Goal: Feedback & Contribution: Submit feedback/report problem

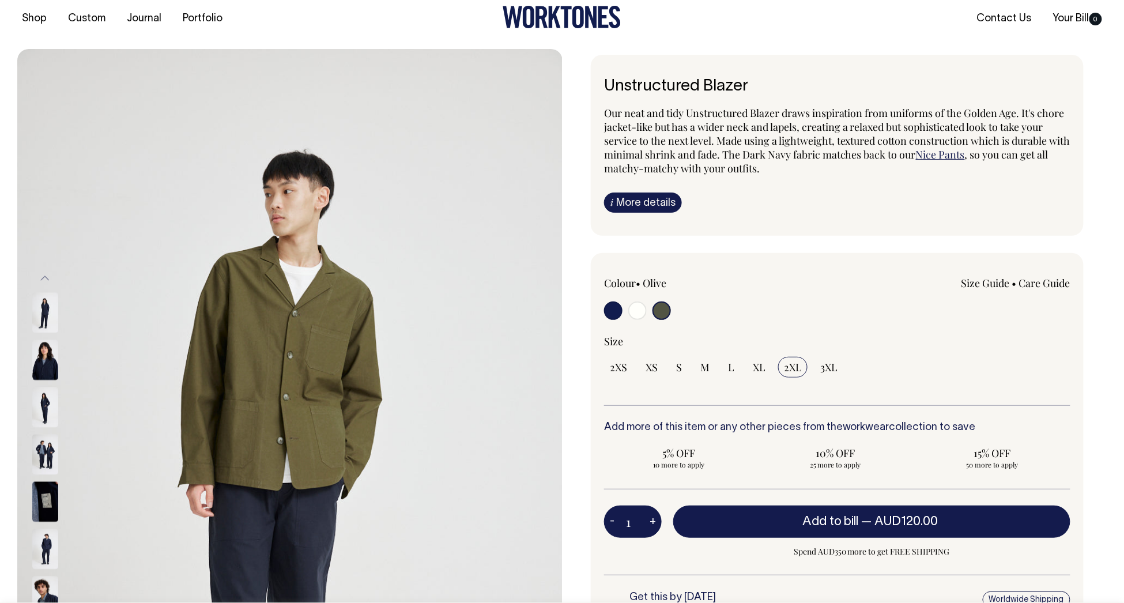
scroll to position [28, 0]
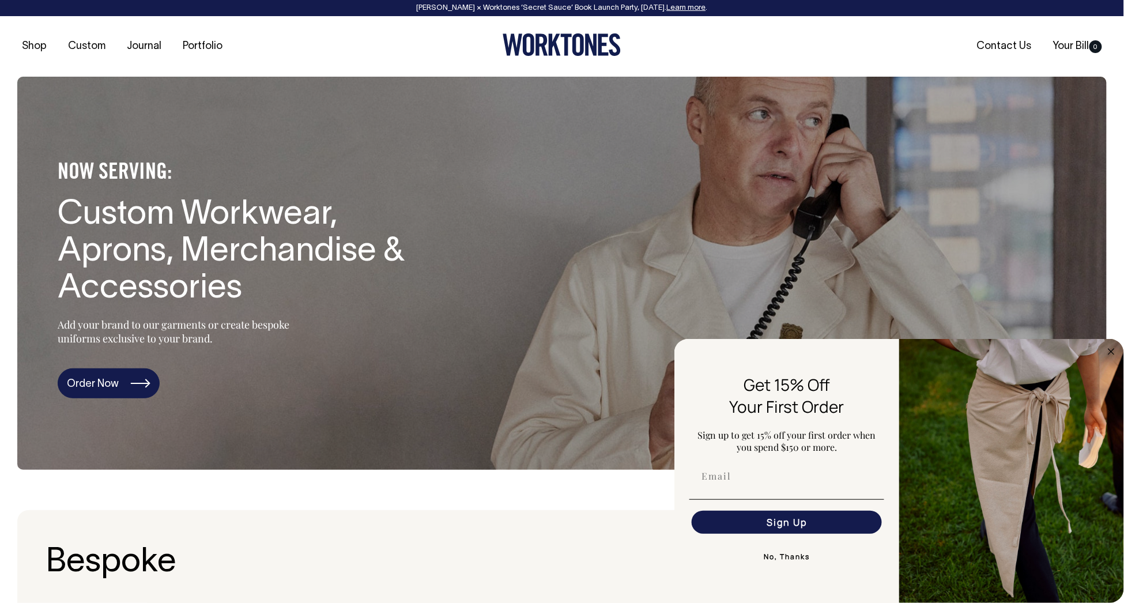
click at [111, 384] on link "Order Now" at bounding box center [109, 383] width 102 height 30
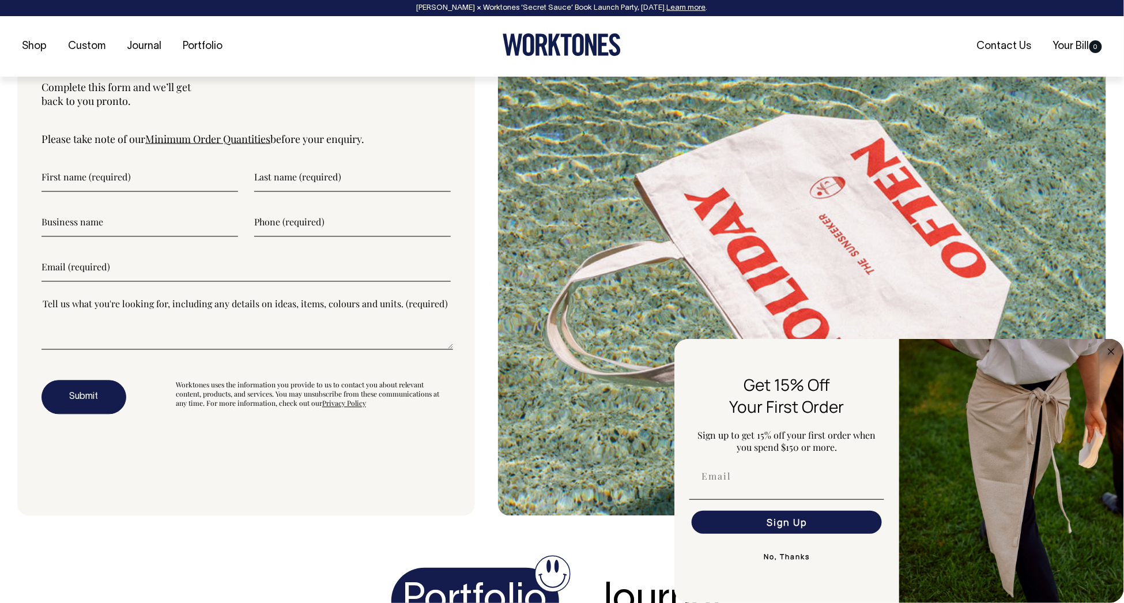
scroll to position [4064, 0]
click at [792, 556] on button "No, Thanks" at bounding box center [786, 556] width 195 height 23
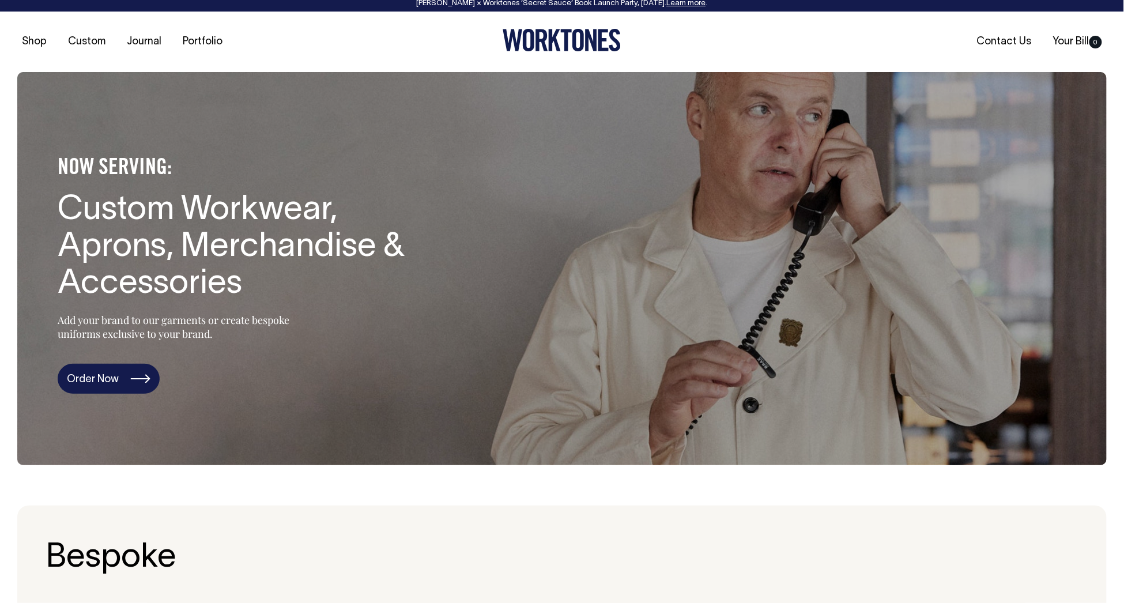
click at [111, 379] on link "Order Now" at bounding box center [109, 379] width 102 height 30
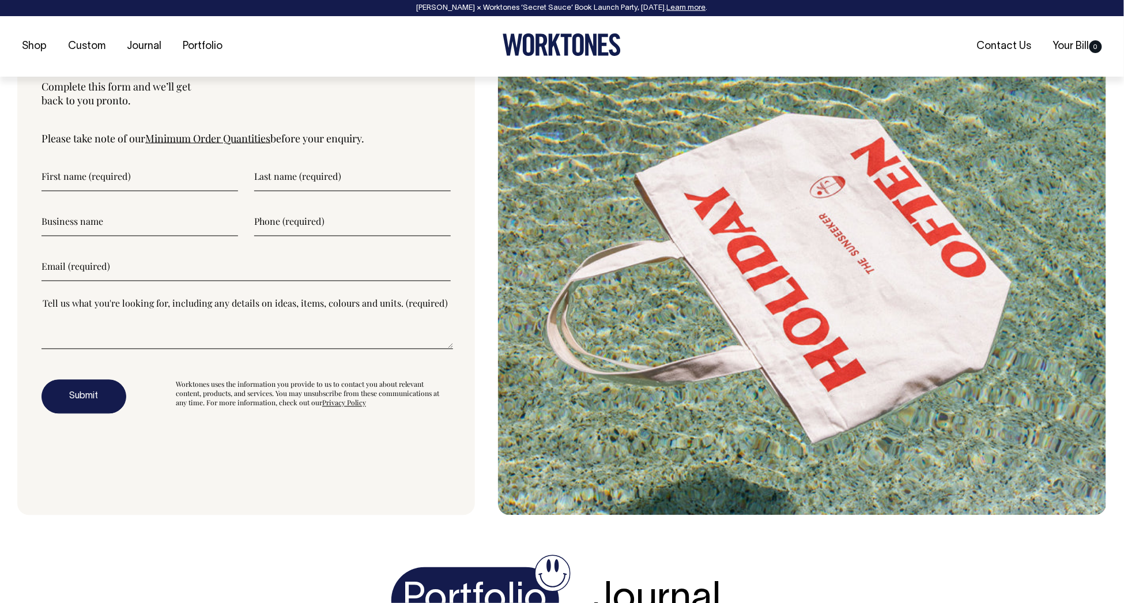
scroll to position [4064, 0]
type input"] "Sar"
click at [213, 142] on link "Minimum Order Quantities" at bounding box center [207, 138] width 125 height 14
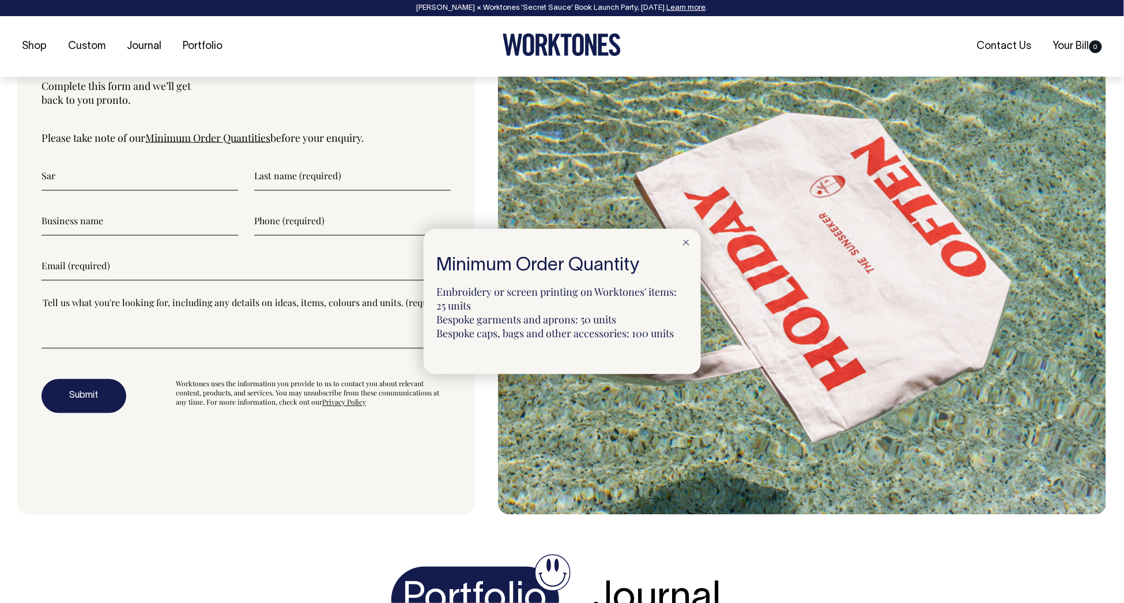
click at [687, 243] on icon at bounding box center [686, 243] width 6 height 6
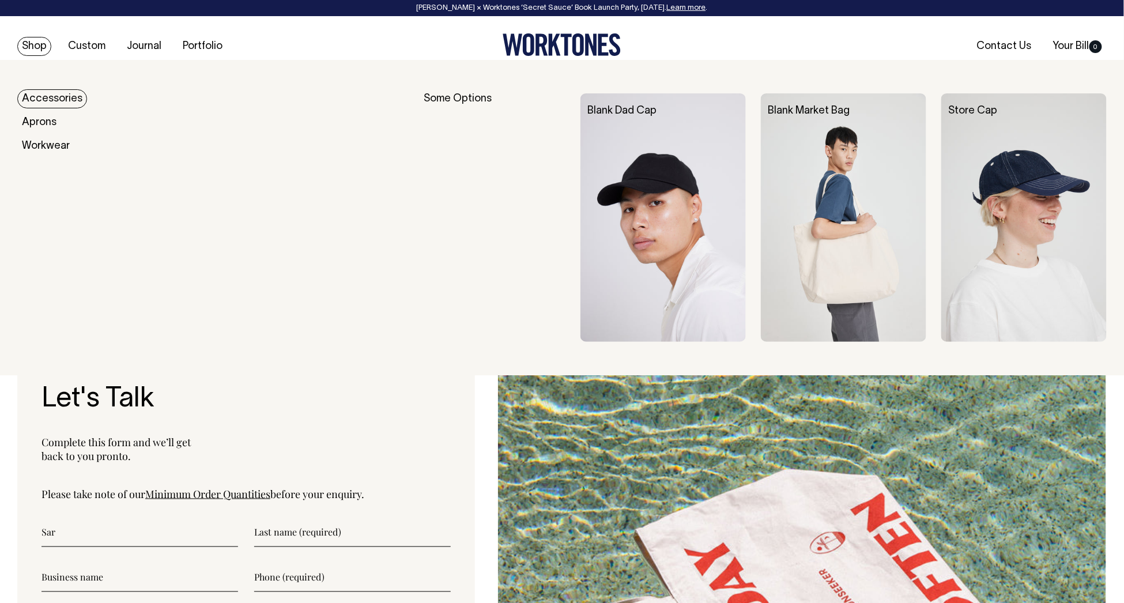
scroll to position [3709, 0]
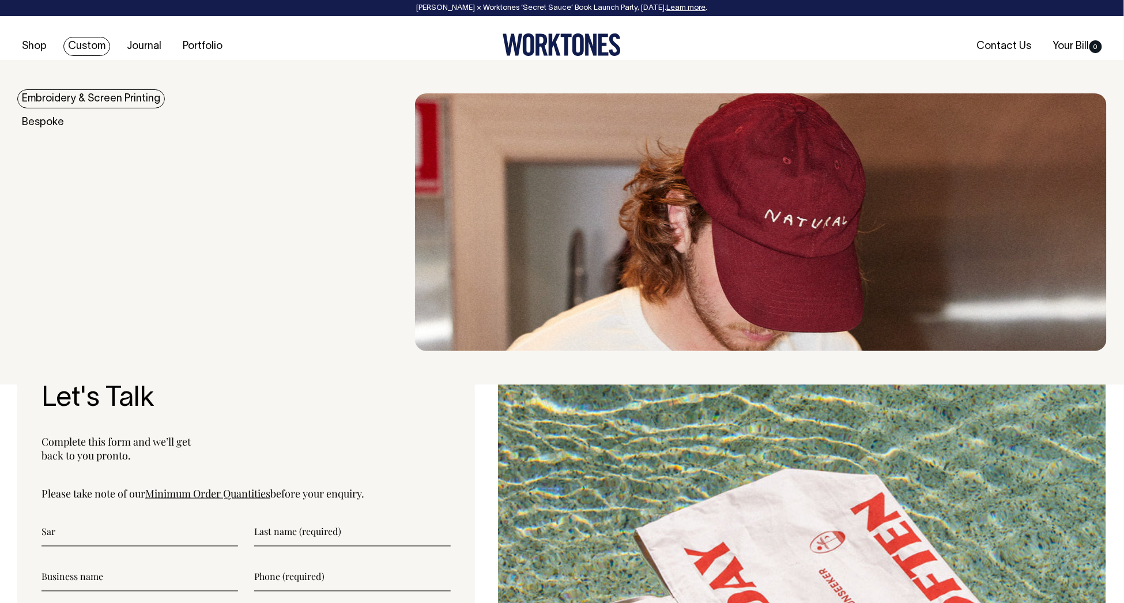
click at [88, 94] on link "Embroidery & Screen Printing" at bounding box center [90, 98] width 147 height 19
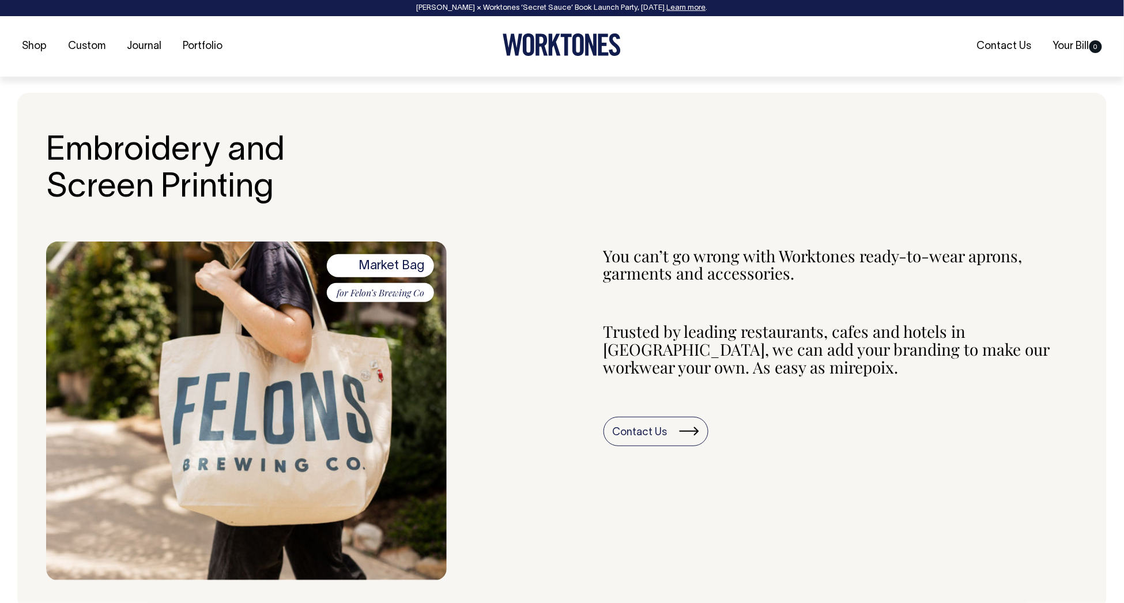
scroll to position [318, 0]
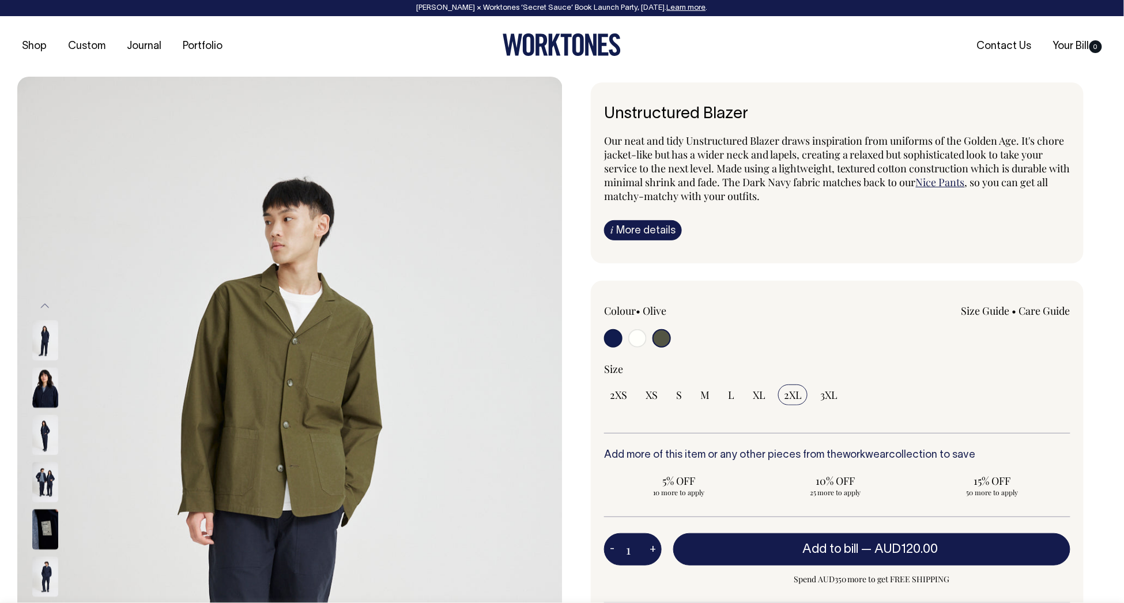
click at [41, 441] on img at bounding box center [45, 434] width 26 height 40
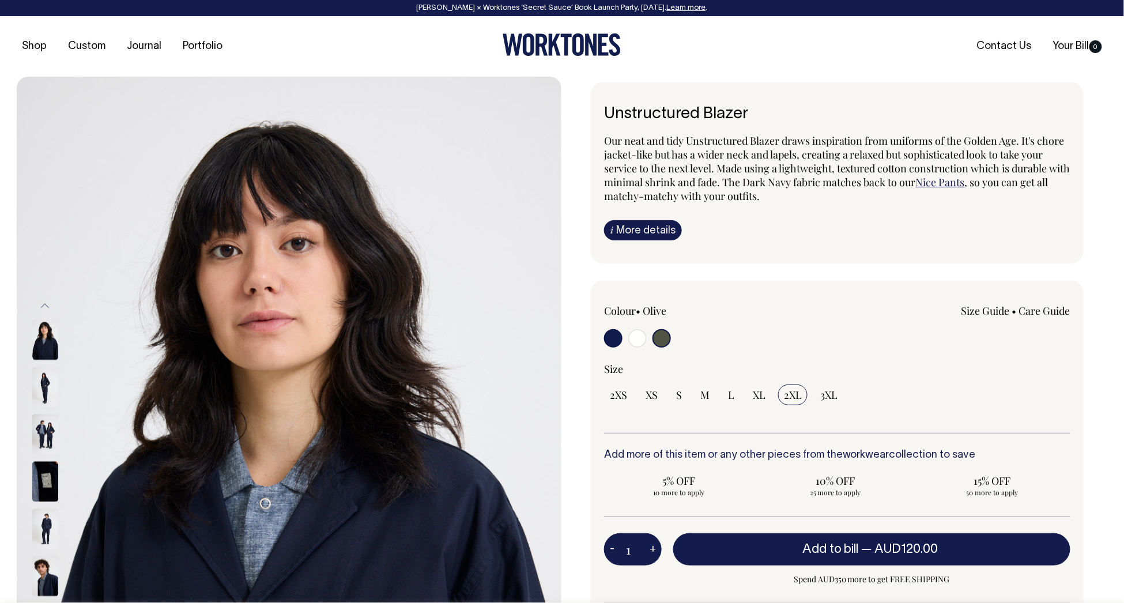
click at [47, 531] on img at bounding box center [45, 528] width 26 height 40
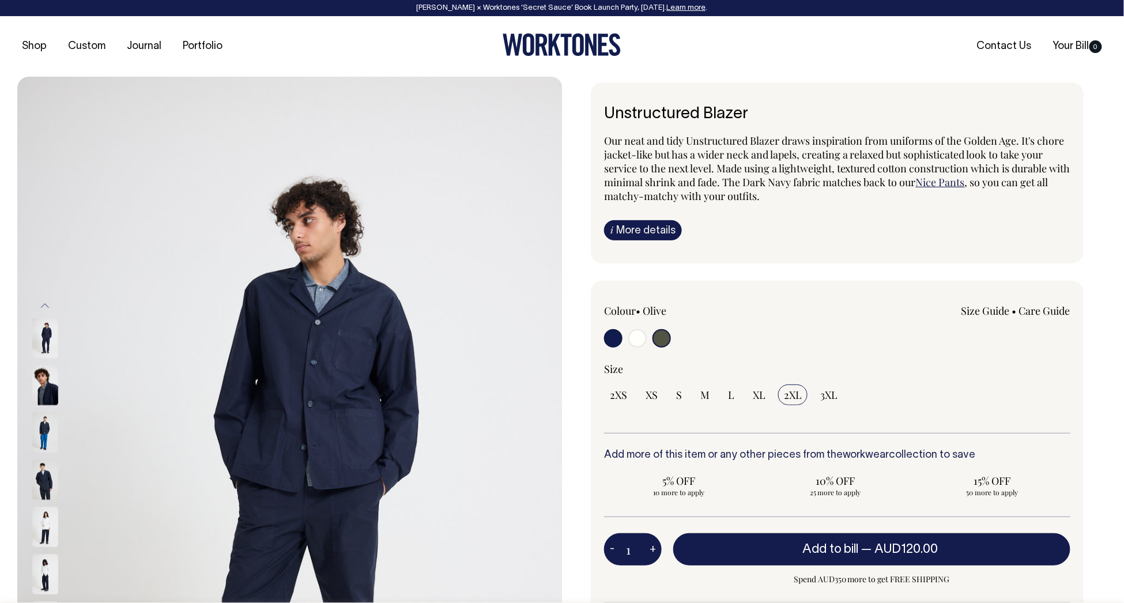
click at [46, 489] on img at bounding box center [45, 480] width 26 height 40
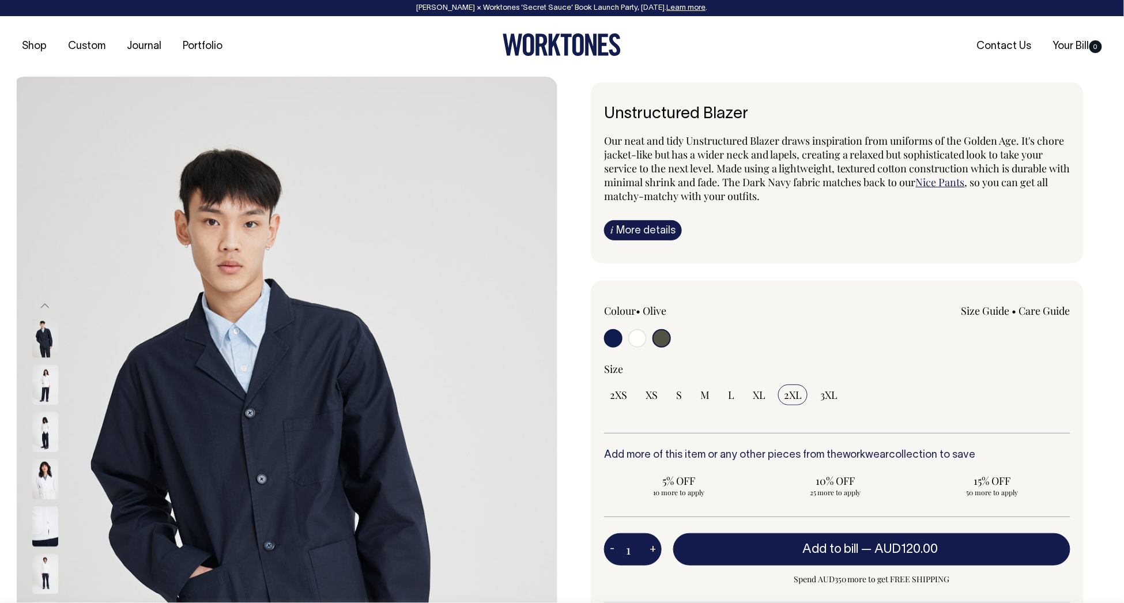
click at [40, 429] on img at bounding box center [45, 431] width 26 height 40
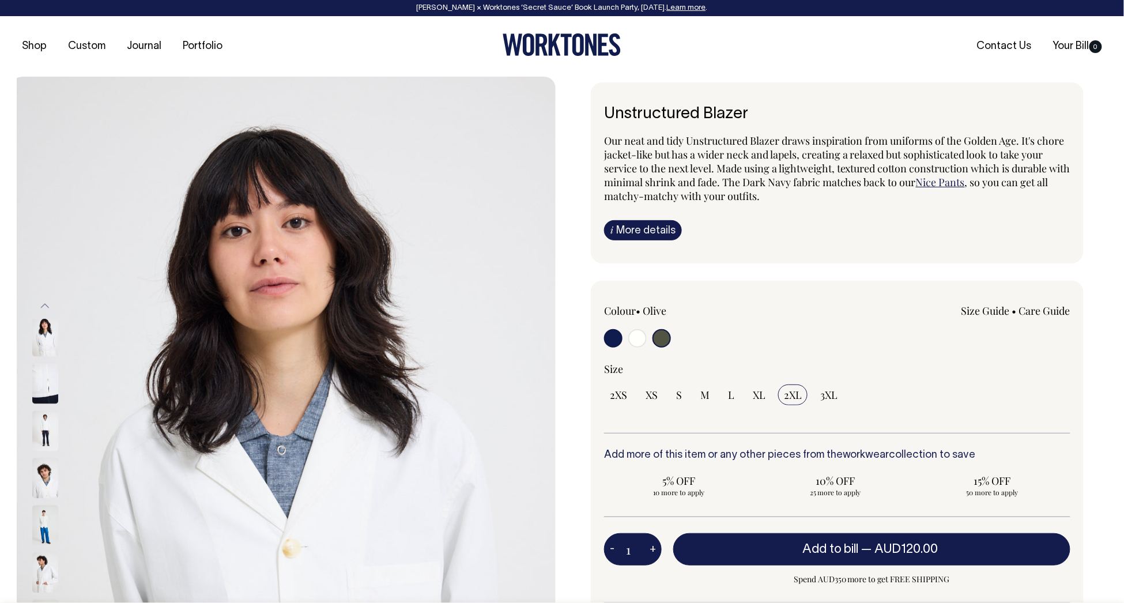
click at [44, 487] on img at bounding box center [45, 477] width 26 height 40
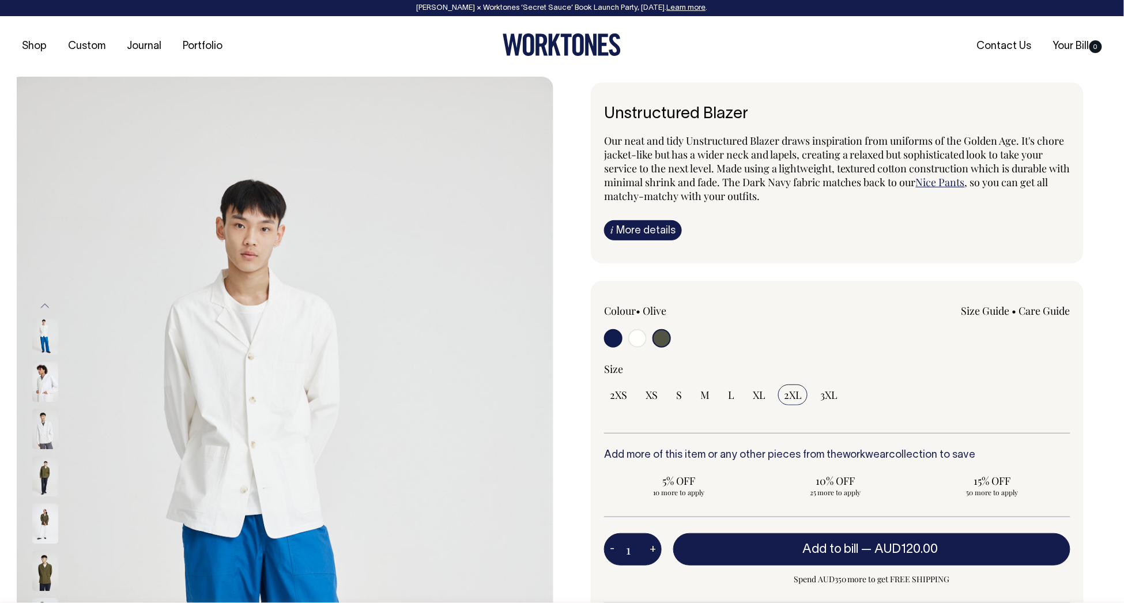
click at [49, 489] on img at bounding box center [45, 476] width 26 height 40
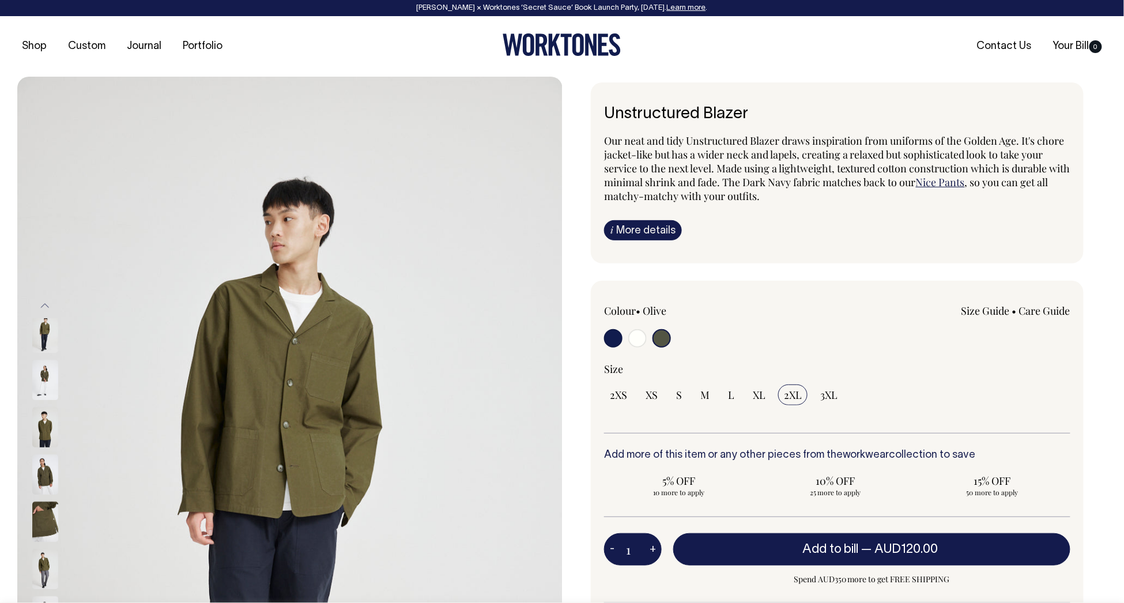
click at [41, 577] on img at bounding box center [45, 569] width 26 height 40
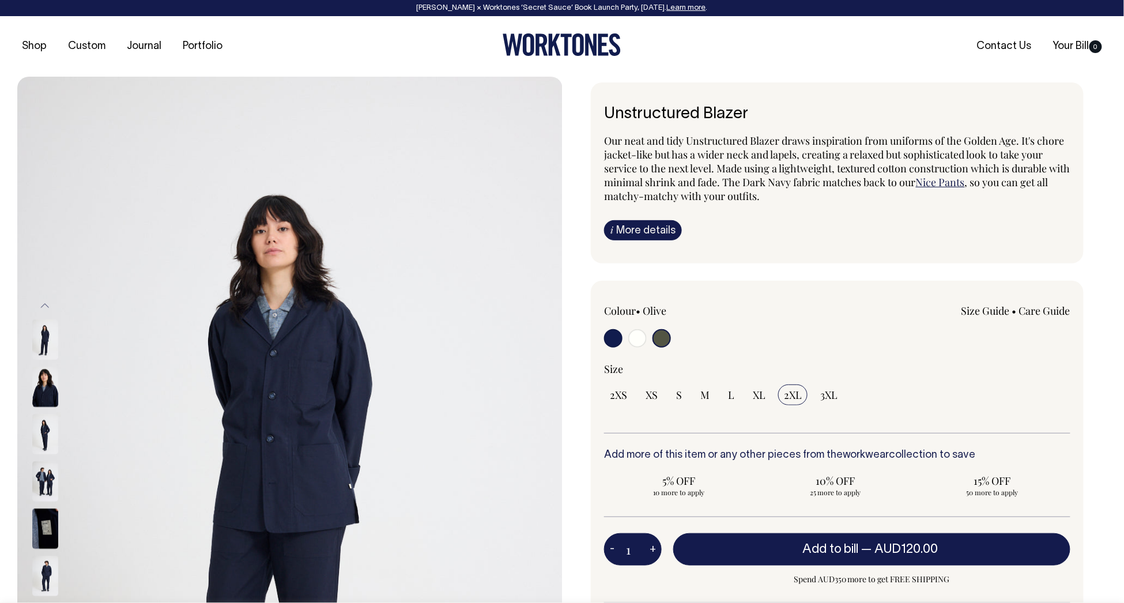
click at [44, 482] on img at bounding box center [45, 482] width 26 height 40
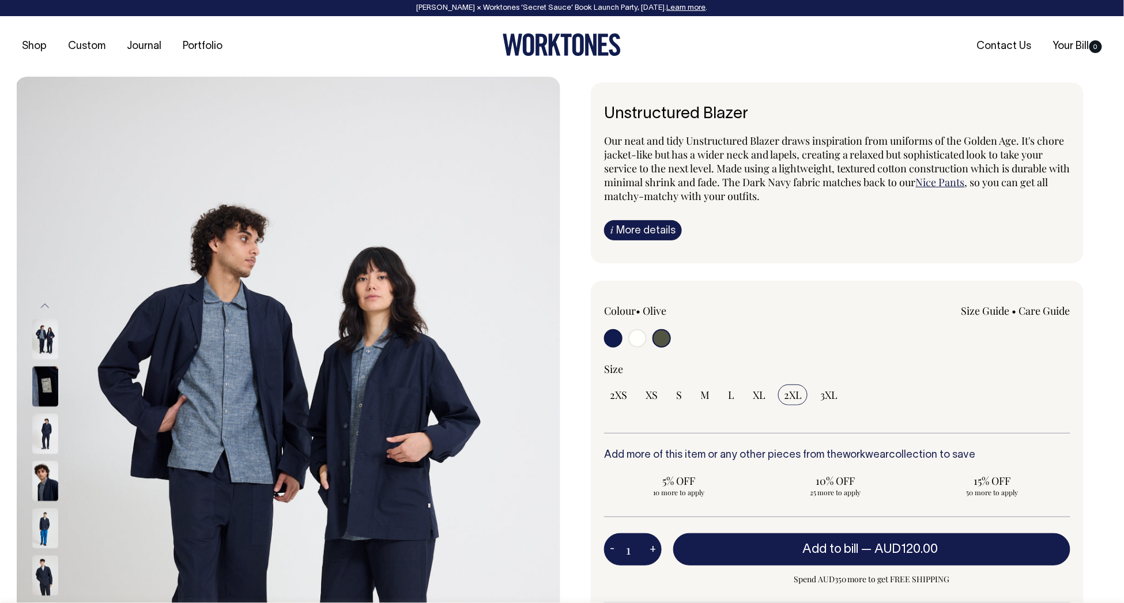
click at [47, 531] on img at bounding box center [45, 528] width 26 height 40
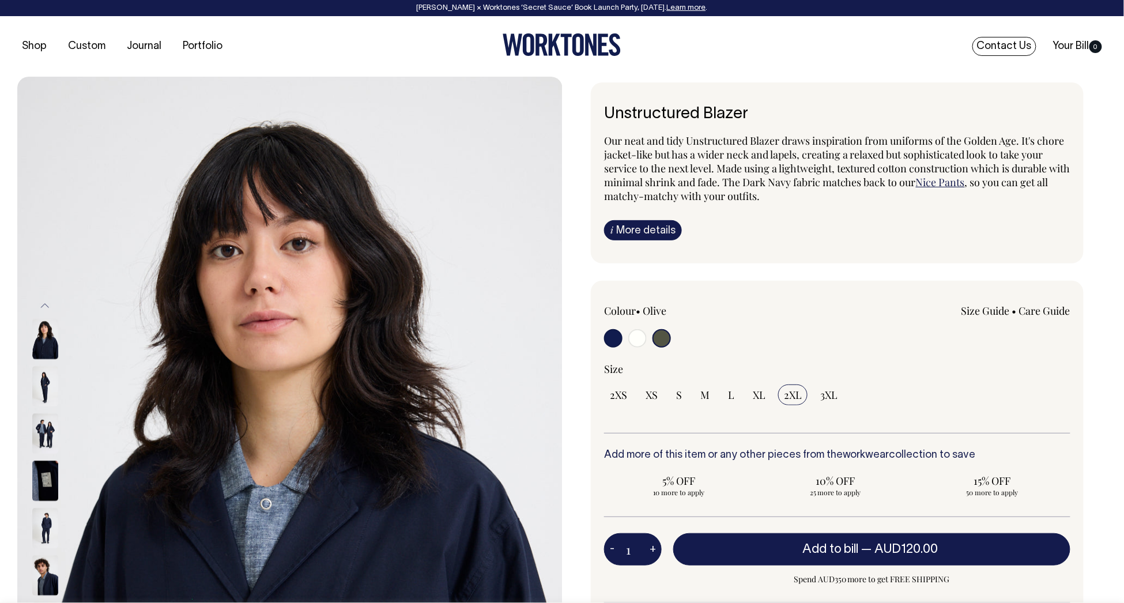
click at [996, 46] on link "Contact Us" at bounding box center [1004, 46] width 64 height 19
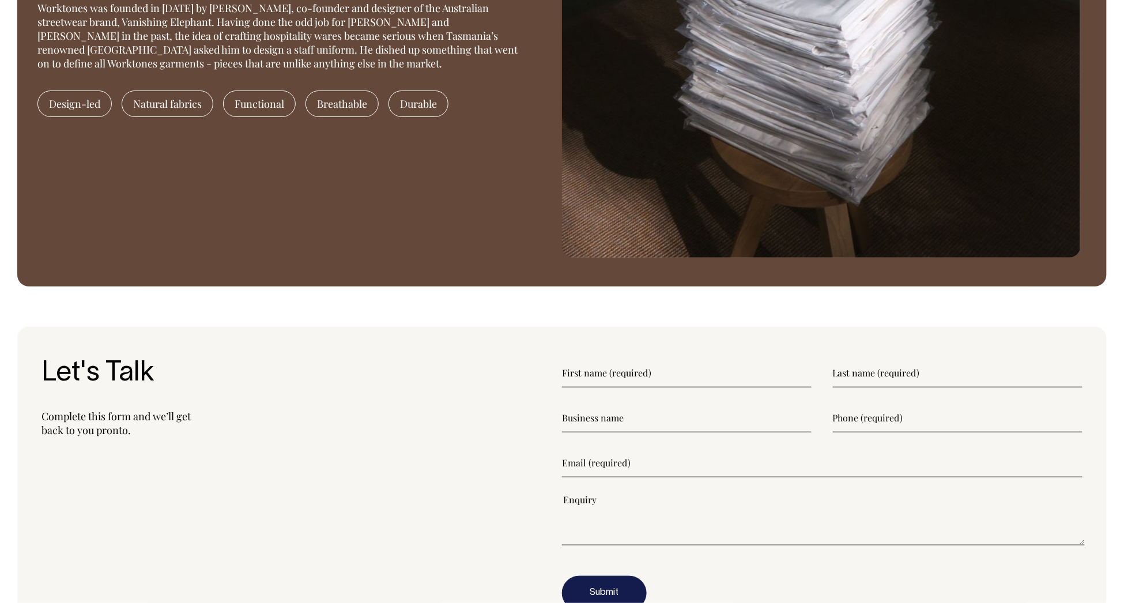
scroll to position [1299, 0]
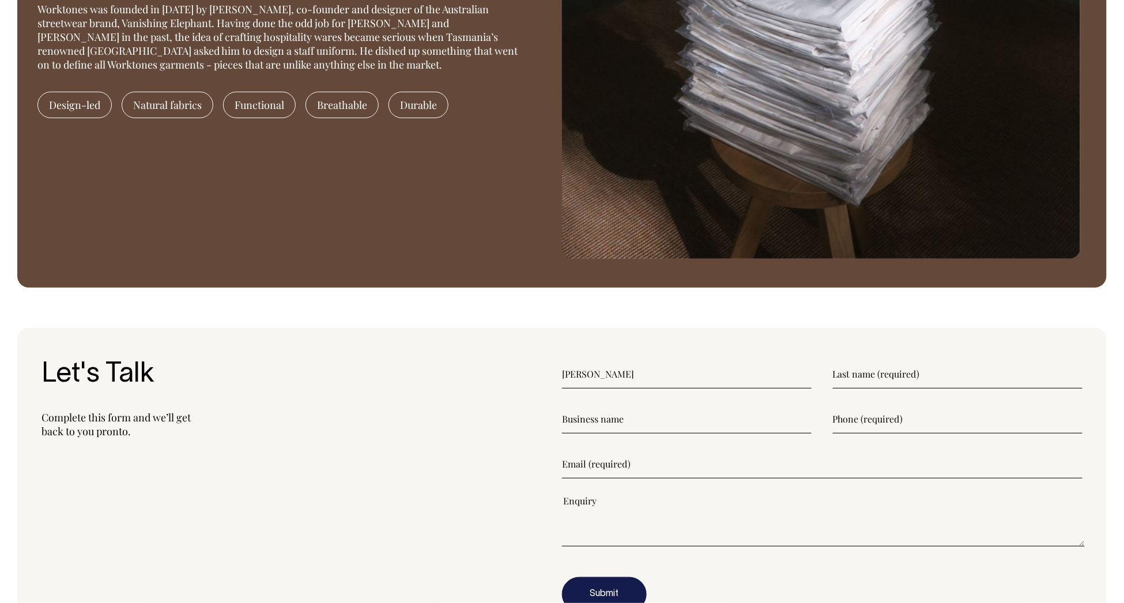
type input"] "Sarah"
type input"] "Weston"
type input"] "WRAP"
type input"] "0408343407"
click at [746, 427] on input"] "WRAP" at bounding box center [686, 418] width 249 height 29
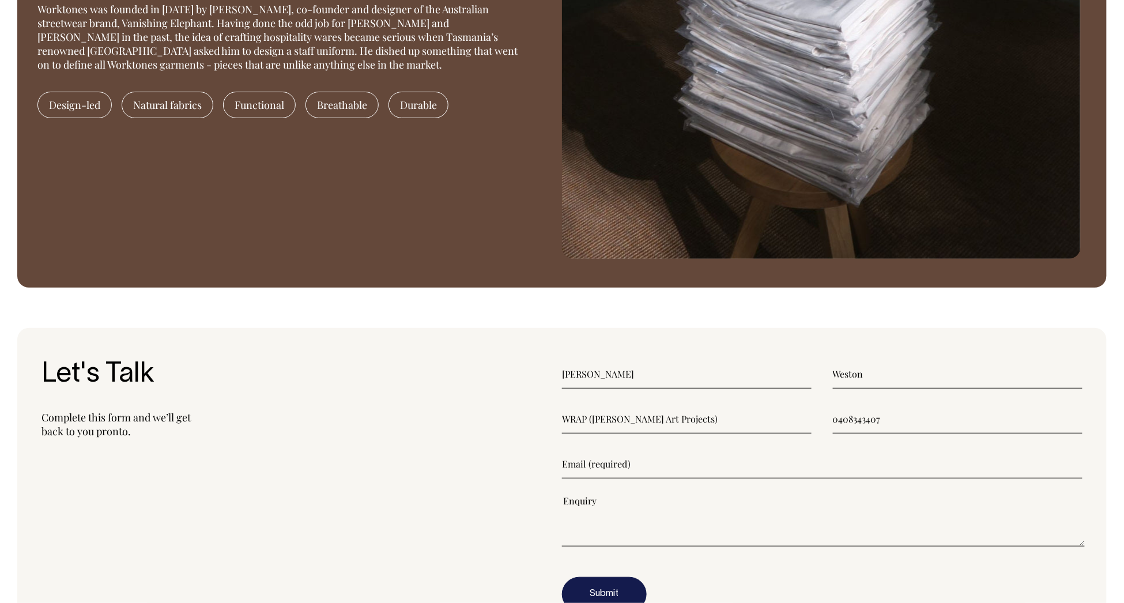
type input"] "WRAP (Weston Rumbold Art Projects)"
type input"] "a"
type input"] "sarah@sw-artconsulting.com"
click at [674, 535] on textarea"] at bounding box center [823, 520] width 523 height 52
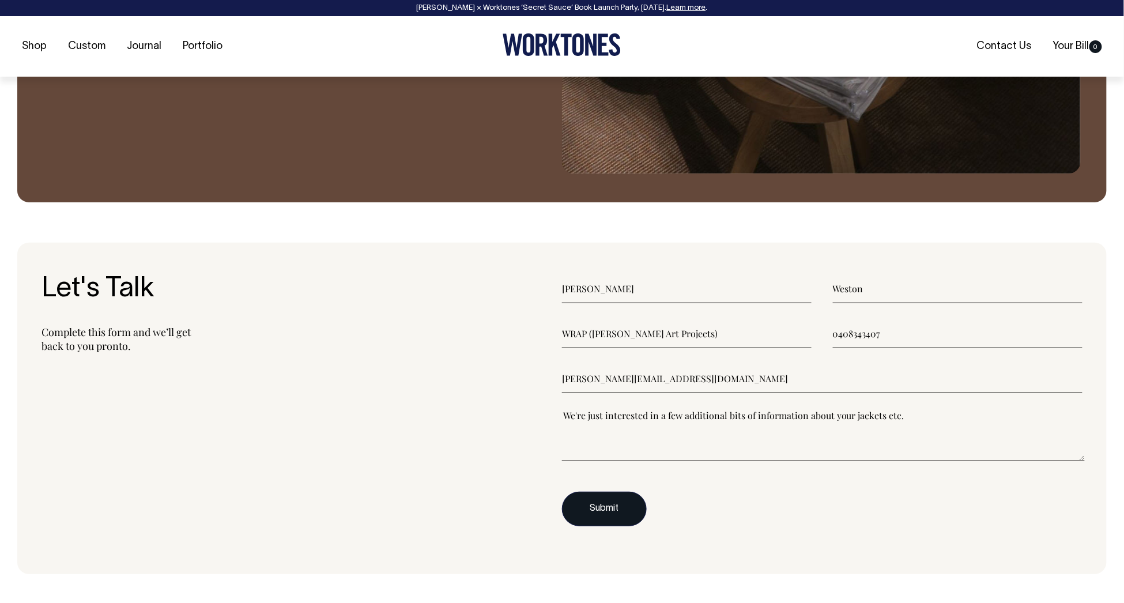
type textarea"] "We're just interested in a few additional bits of information about your jacket…"
click at [635, 517] on button "Submit" at bounding box center [604, 508] width 85 height 35
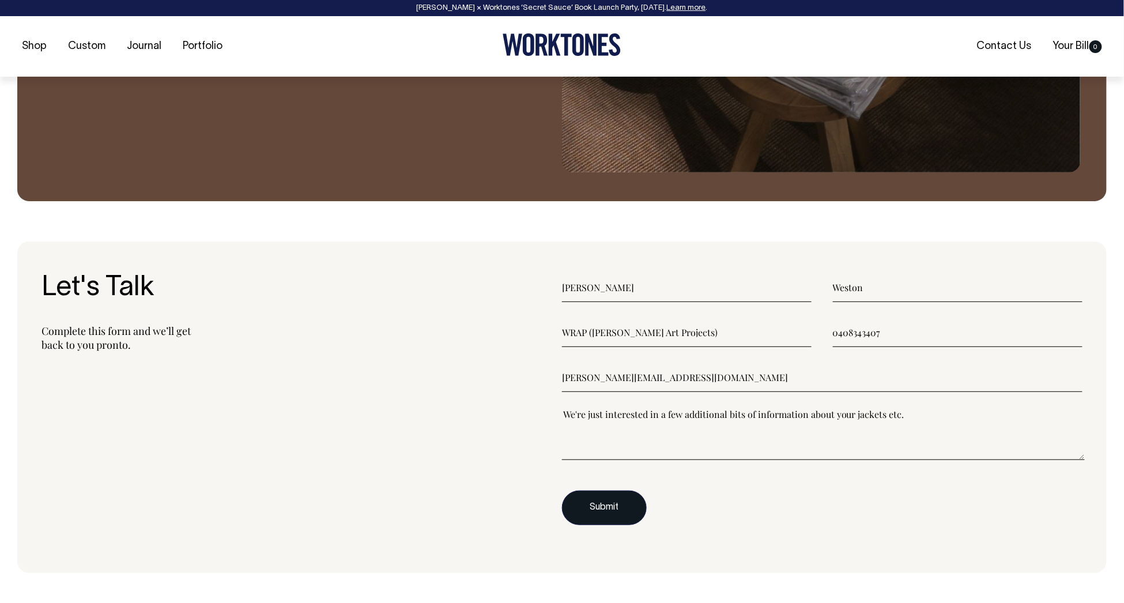
click at [593, 515] on button "Submit" at bounding box center [604, 507] width 85 height 35
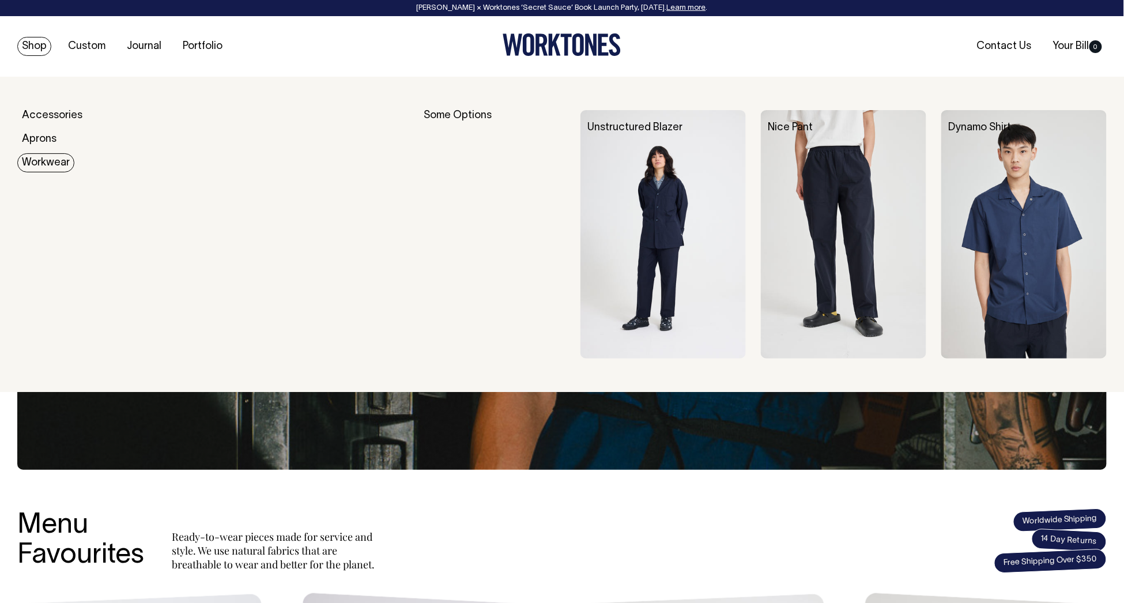
click at [43, 157] on link "Workwear" at bounding box center [45, 162] width 57 height 19
click at [649, 233] on img at bounding box center [662, 234] width 165 height 248
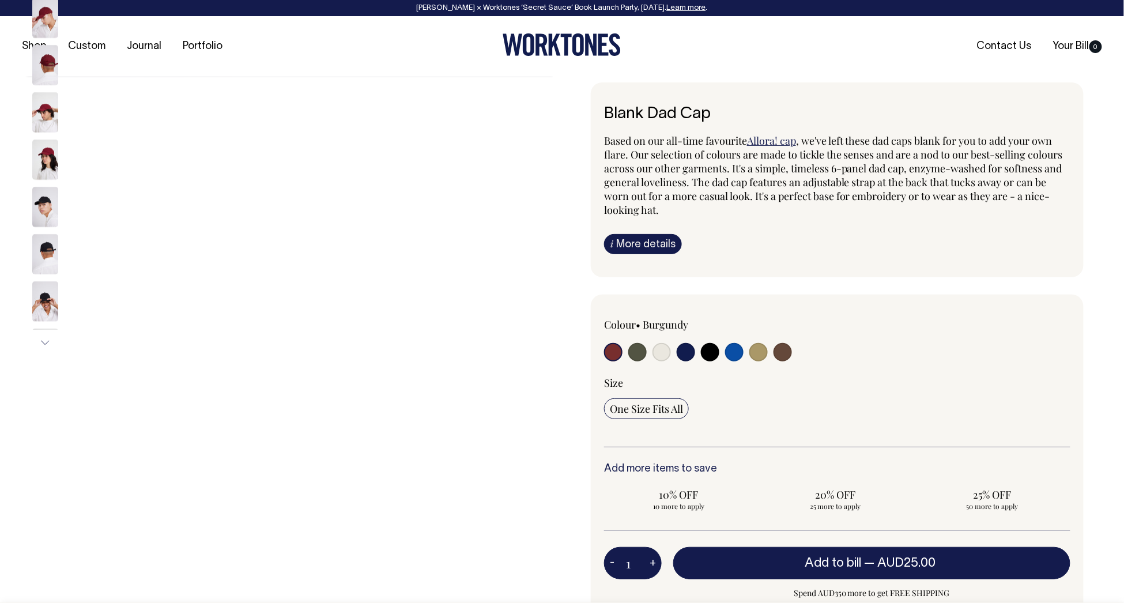
click at [614, 354] on input "radio" at bounding box center [613, 352] width 18 height 18
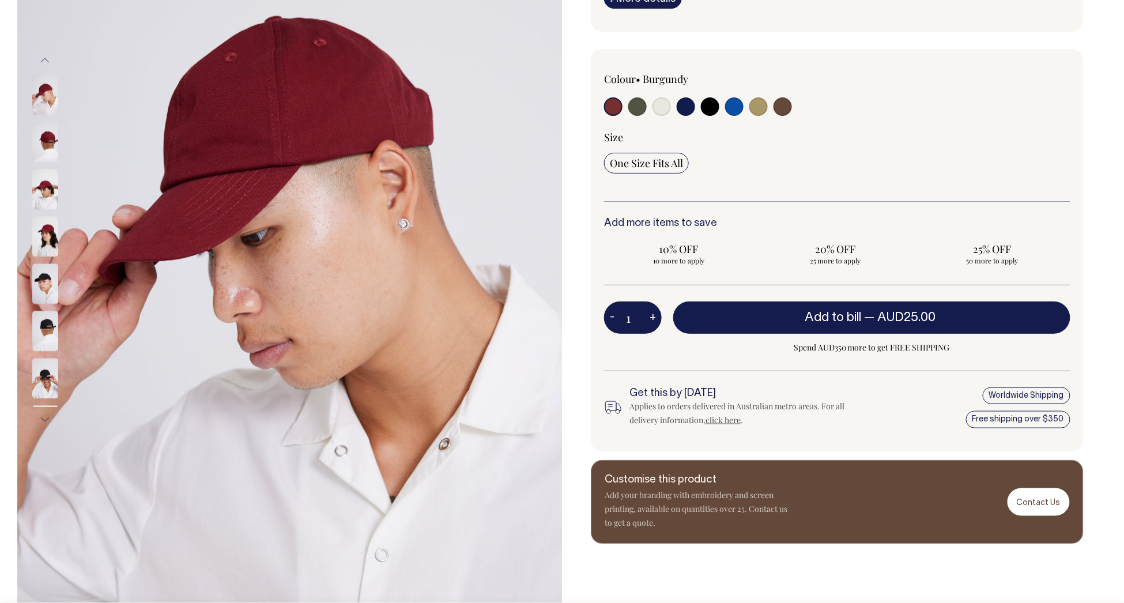
scroll to position [244, 0]
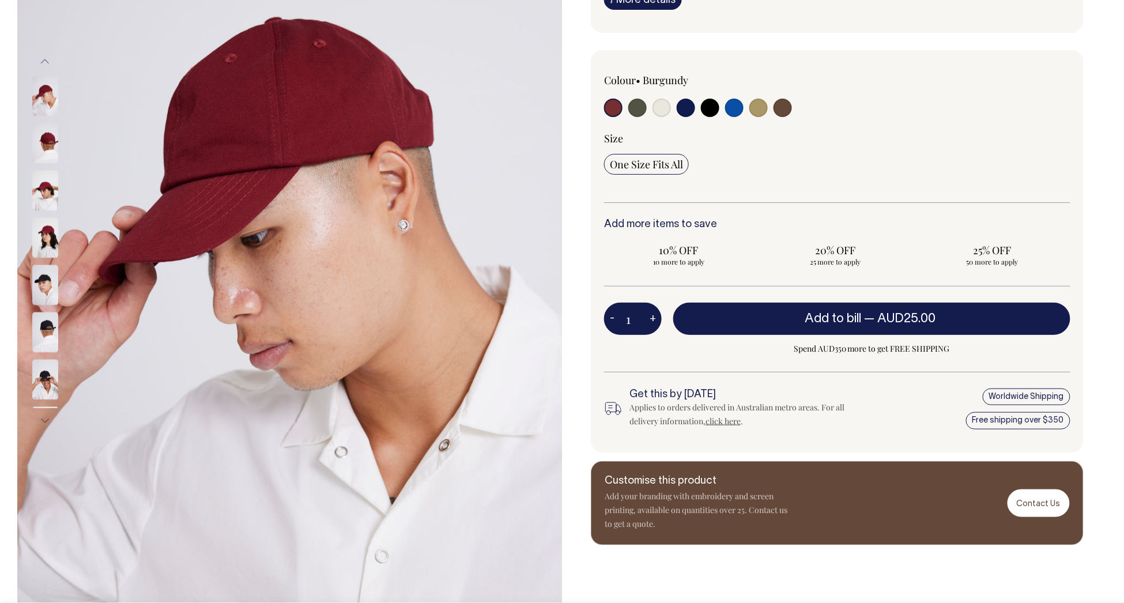
click at [634, 107] on input "radio" at bounding box center [637, 108] width 18 height 18
radio input "true"
select select "Olive"
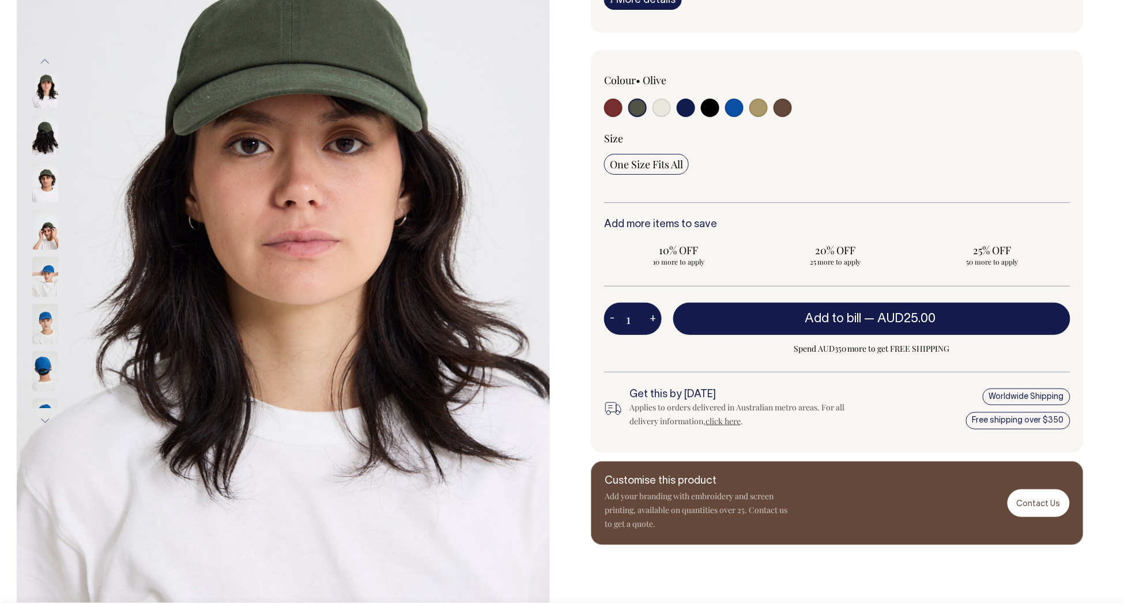
click at [665, 109] on input "radio" at bounding box center [661, 108] width 18 height 18
radio input "true"
select select "Natural"
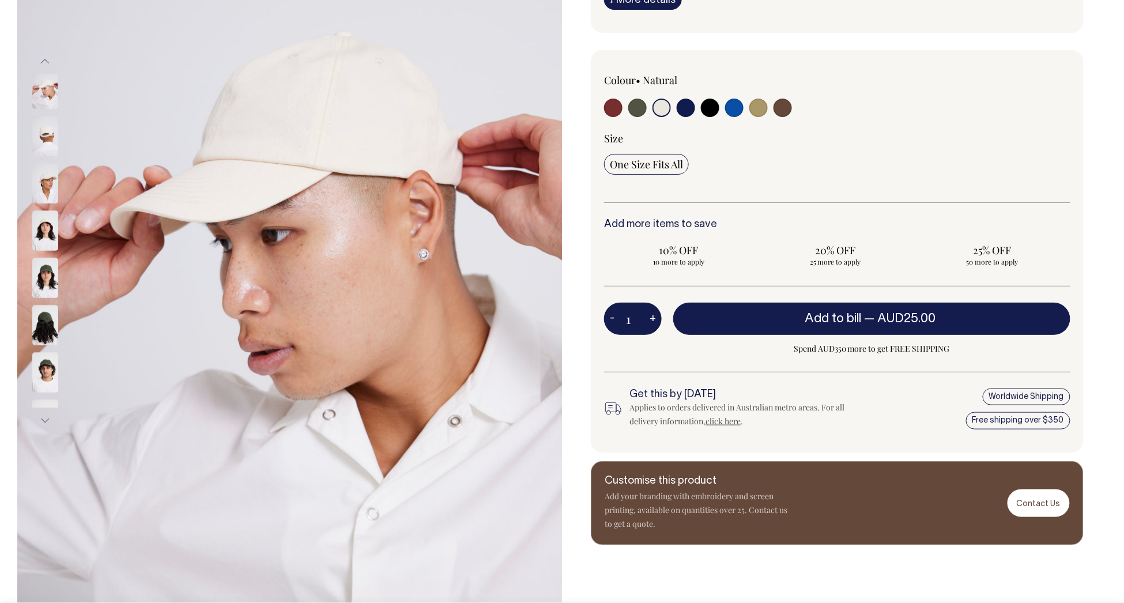
click at [687, 111] on input "radio" at bounding box center [685, 108] width 18 height 18
radio input "true"
select select "Dark Navy"
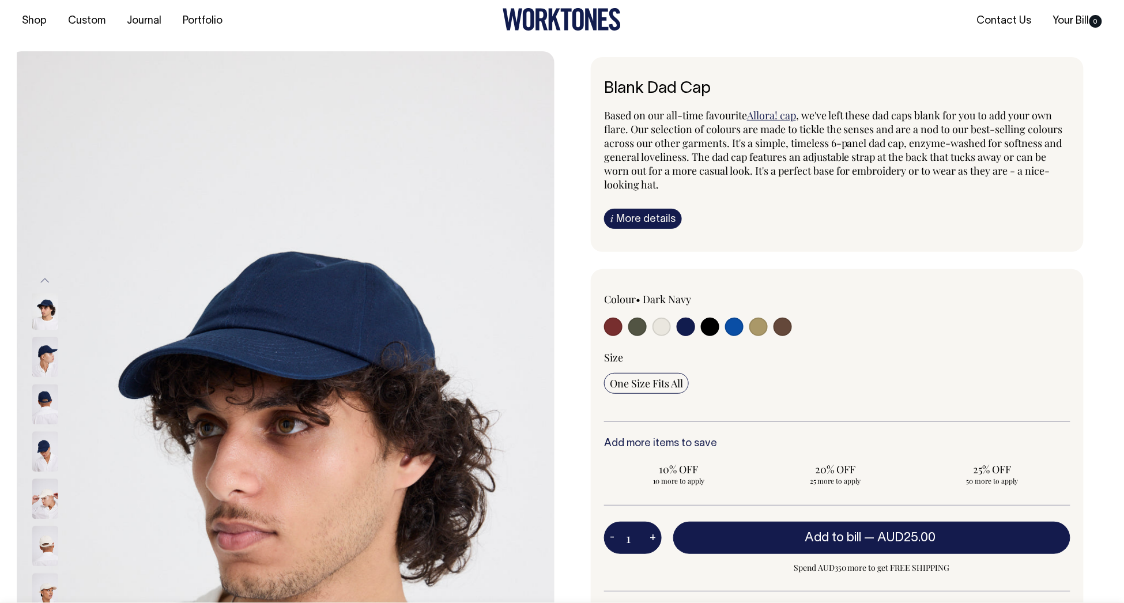
scroll to position [23, 0]
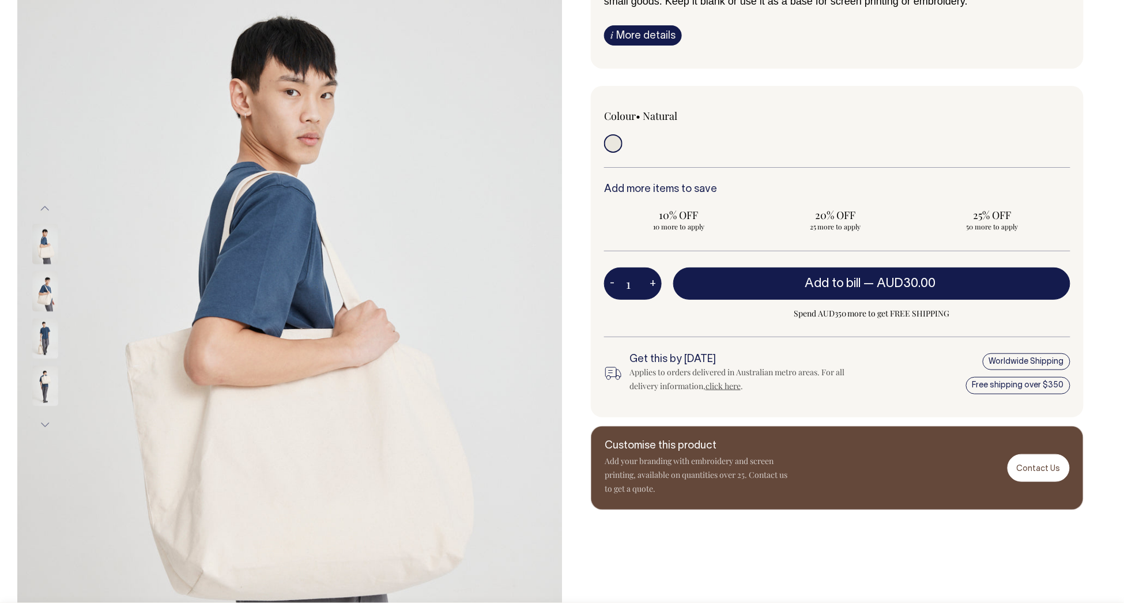
scroll to position [169, 0]
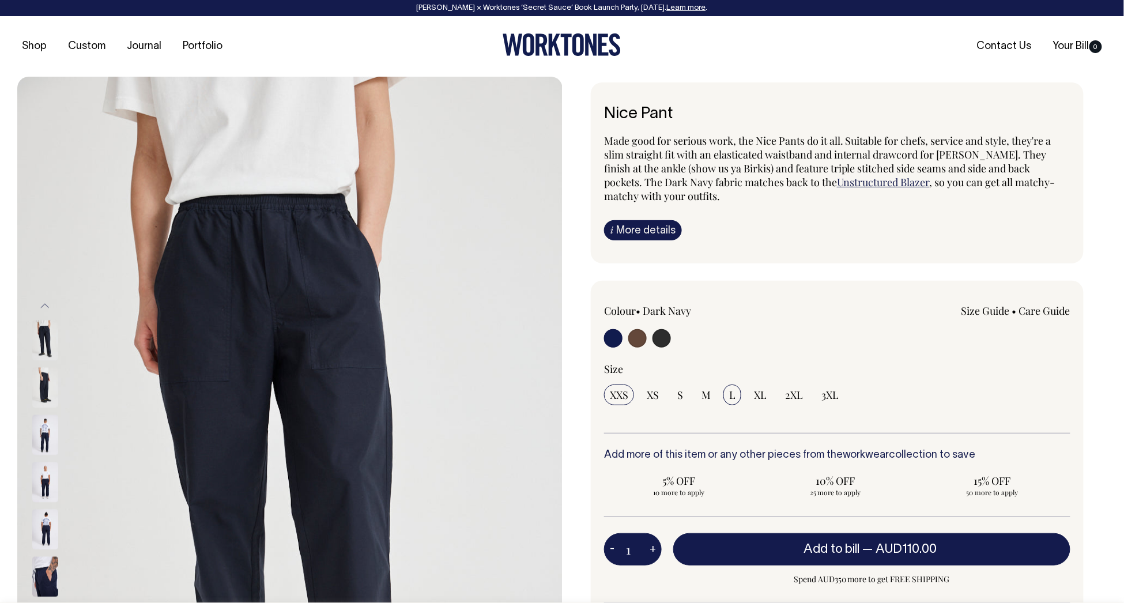
click at [734, 393] on span "L" at bounding box center [732, 395] width 6 height 14
click at [734, 393] on input "L" at bounding box center [732, 394] width 18 height 21
radio input "true"
select select "L"
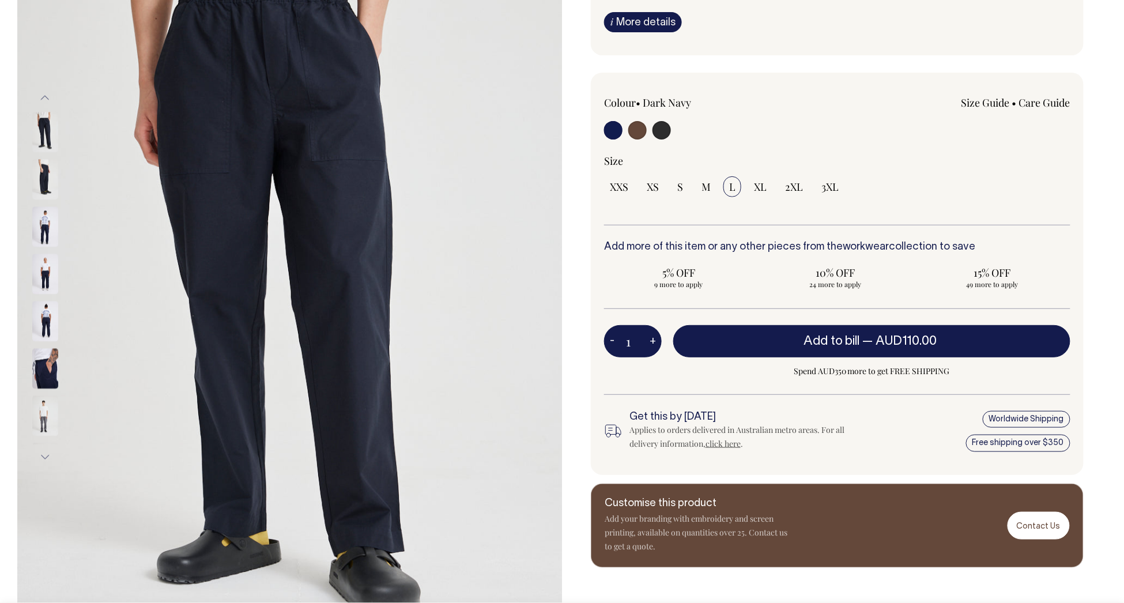
scroll to position [209, 0]
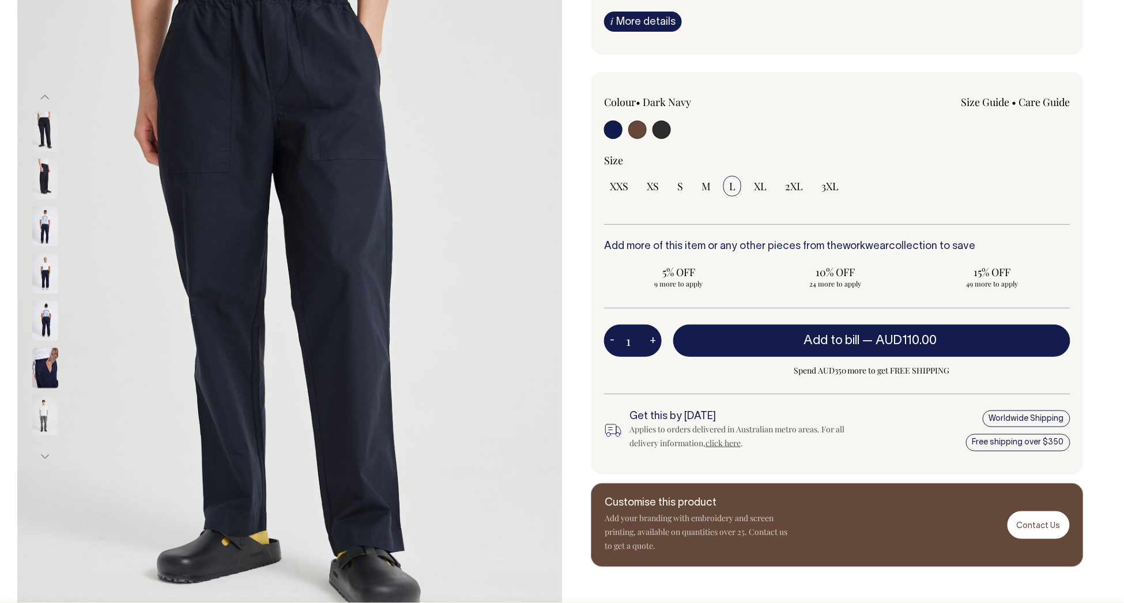
click at [665, 133] on input "radio" at bounding box center [661, 129] width 18 height 18
radio input "true"
select select "Charcoal"
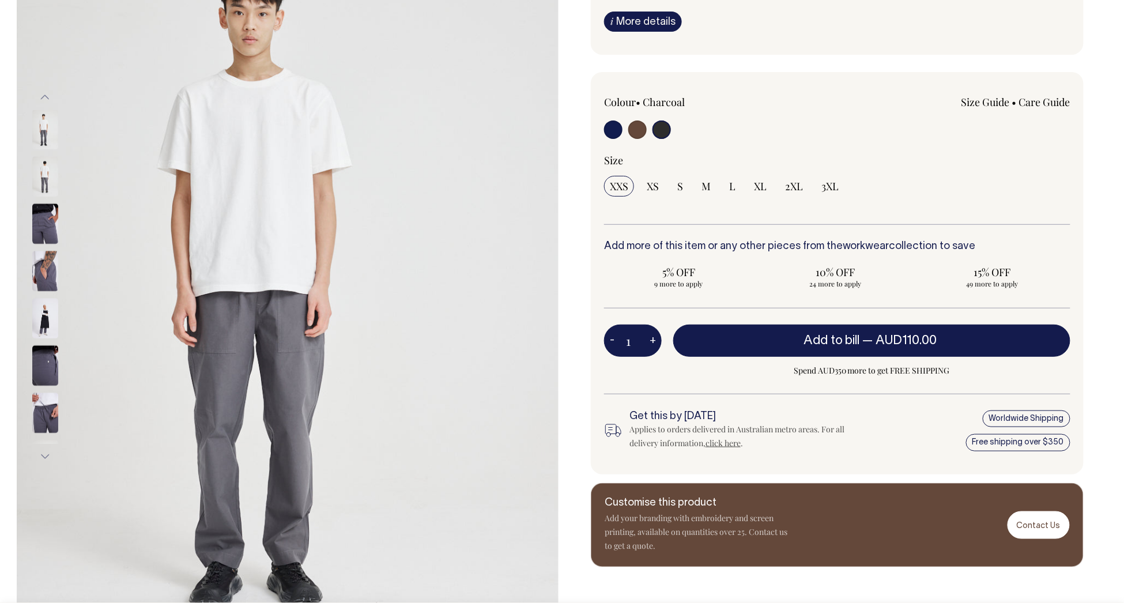
click at [644, 135] on label at bounding box center [637, 130] width 18 height 21
click at [644, 135] on input "radio" at bounding box center [637, 129] width 18 height 18
radio input "true"
radio input "false"
radio input "true"
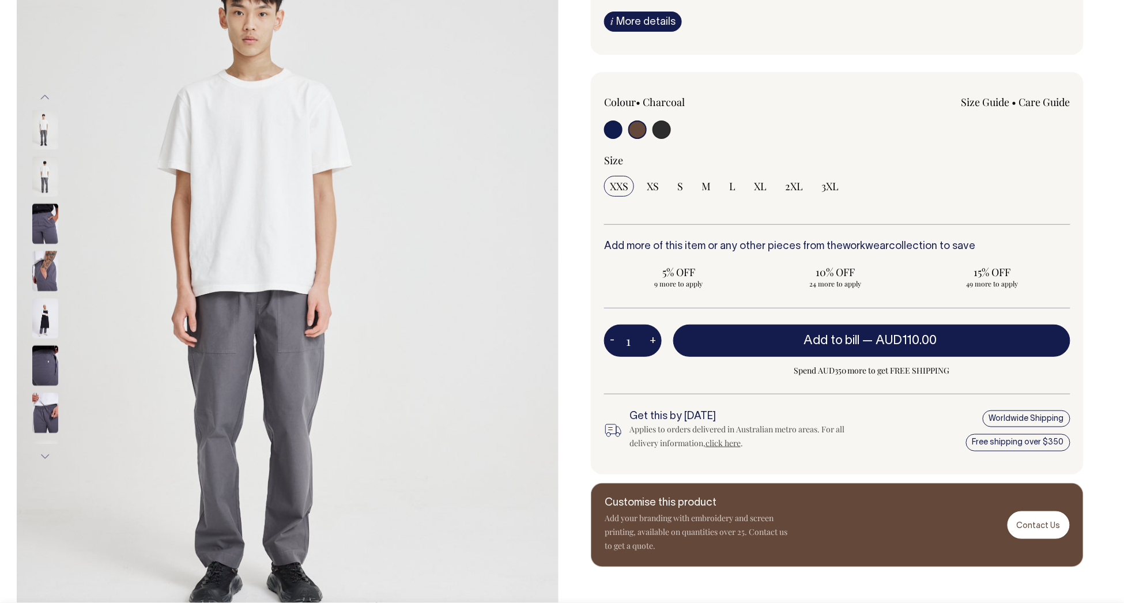
select select "Chocolate"
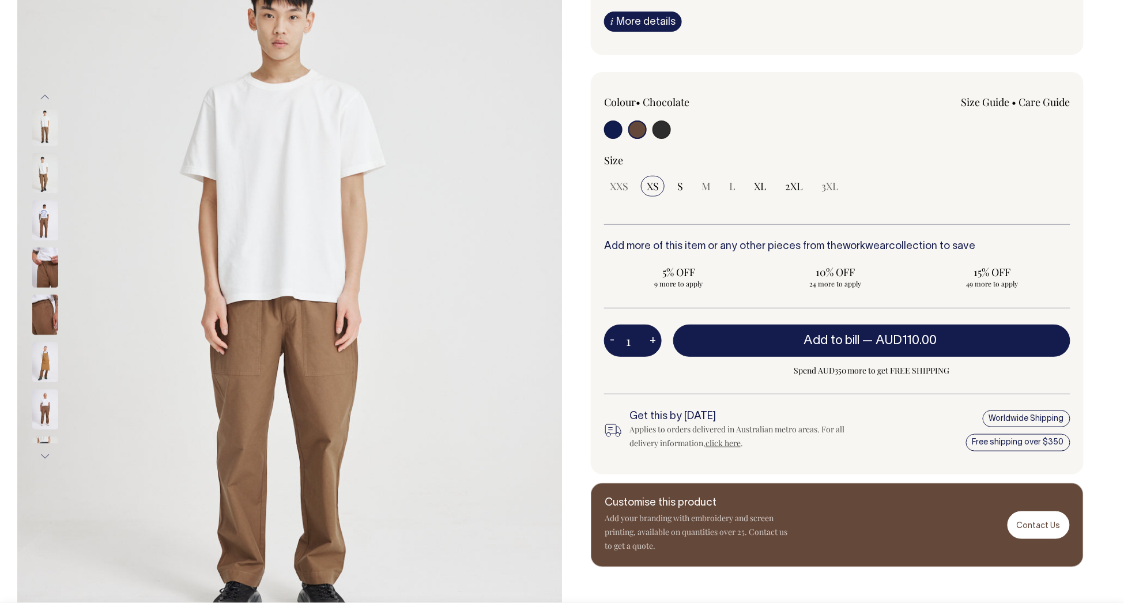
click at [613, 133] on input "radio" at bounding box center [613, 129] width 18 height 18
radio input "true"
select select "Dark Navy"
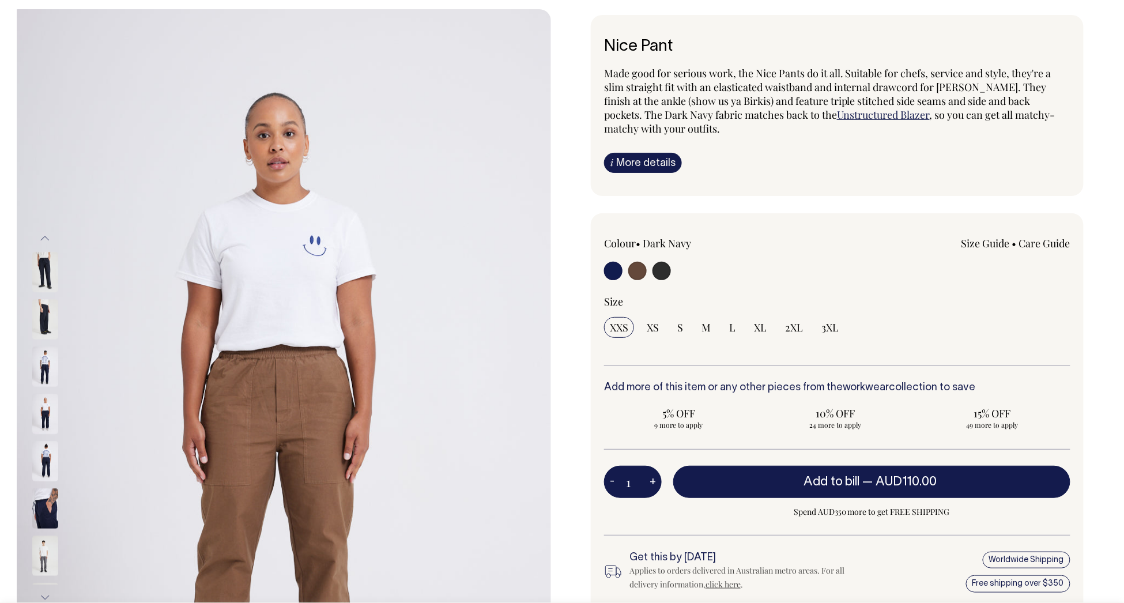
scroll to position [67, 0]
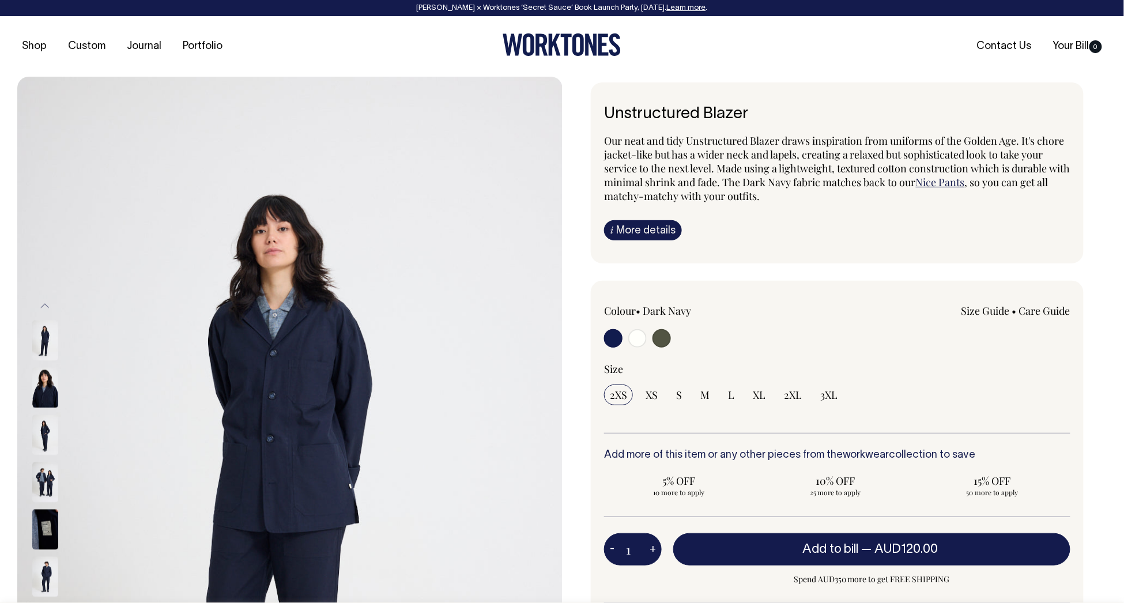
click at [23, 324] on img at bounding box center [289, 486] width 545 height 818
click at [44, 335] on img at bounding box center [45, 340] width 26 height 40
click at [51, 342] on img at bounding box center [45, 340] width 26 height 40
click at [46, 302] on button "Previous" at bounding box center [44, 306] width 17 height 26
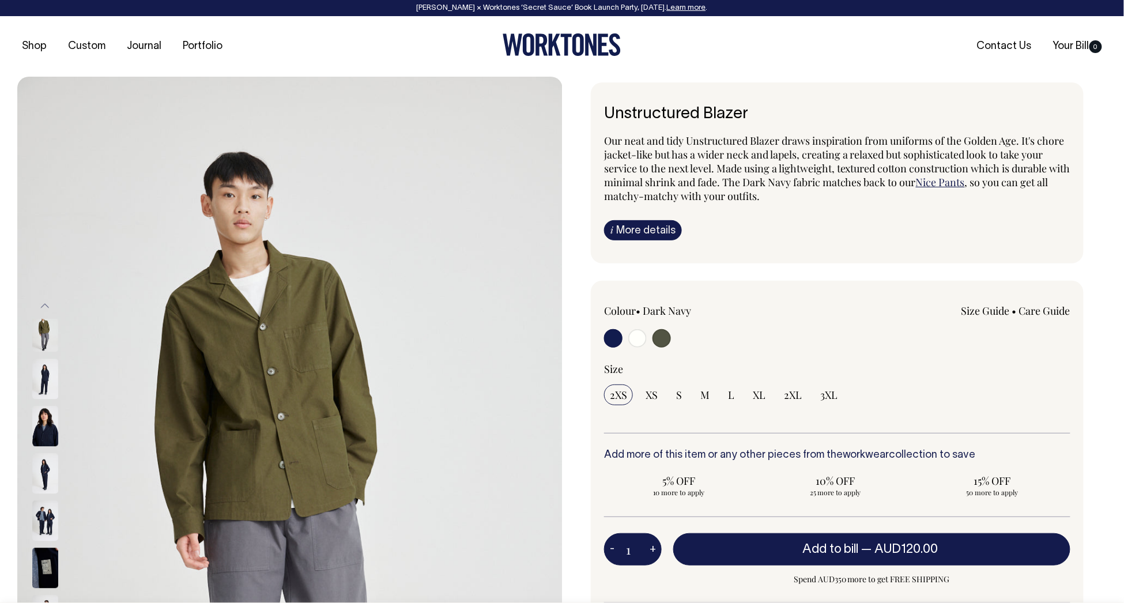
click at [52, 345] on img at bounding box center [45, 331] width 26 height 40
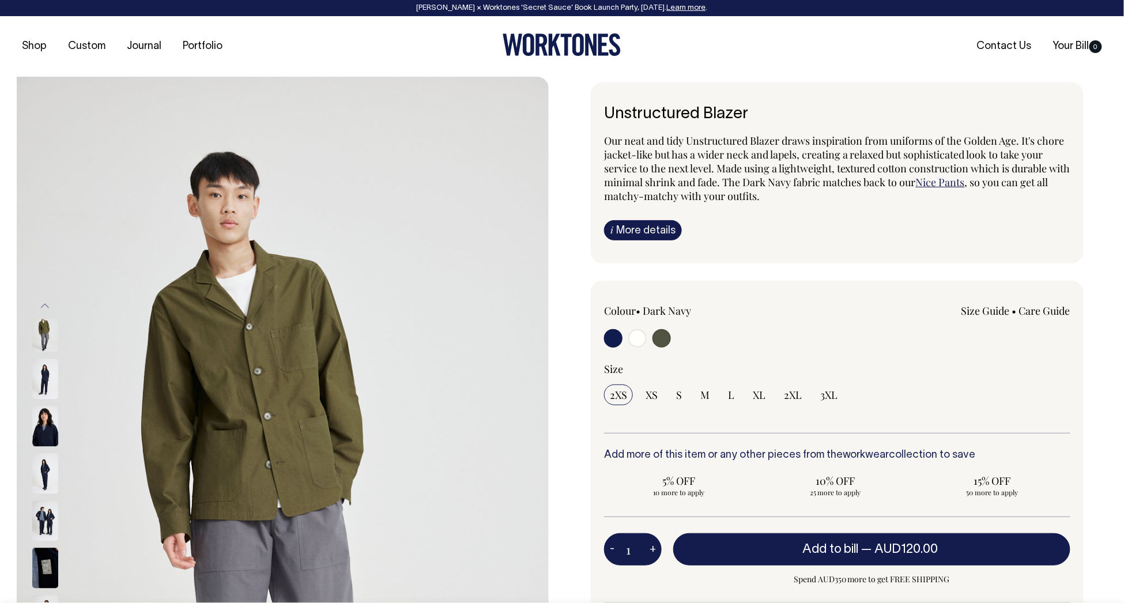
click at [44, 391] on img at bounding box center [45, 378] width 26 height 40
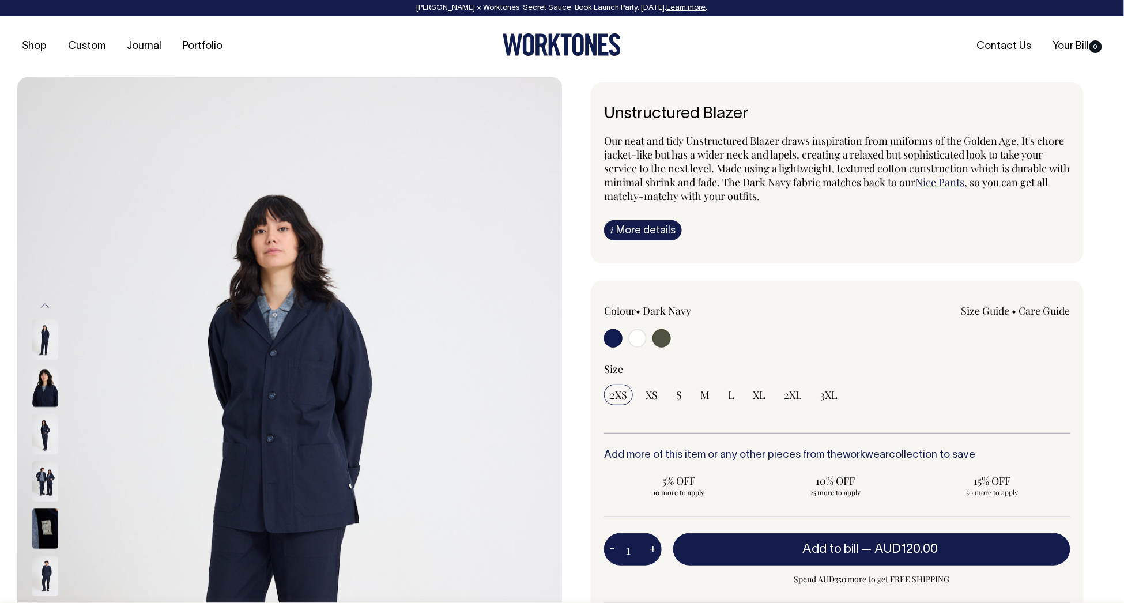
click at [49, 494] on img at bounding box center [45, 482] width 26 height 40
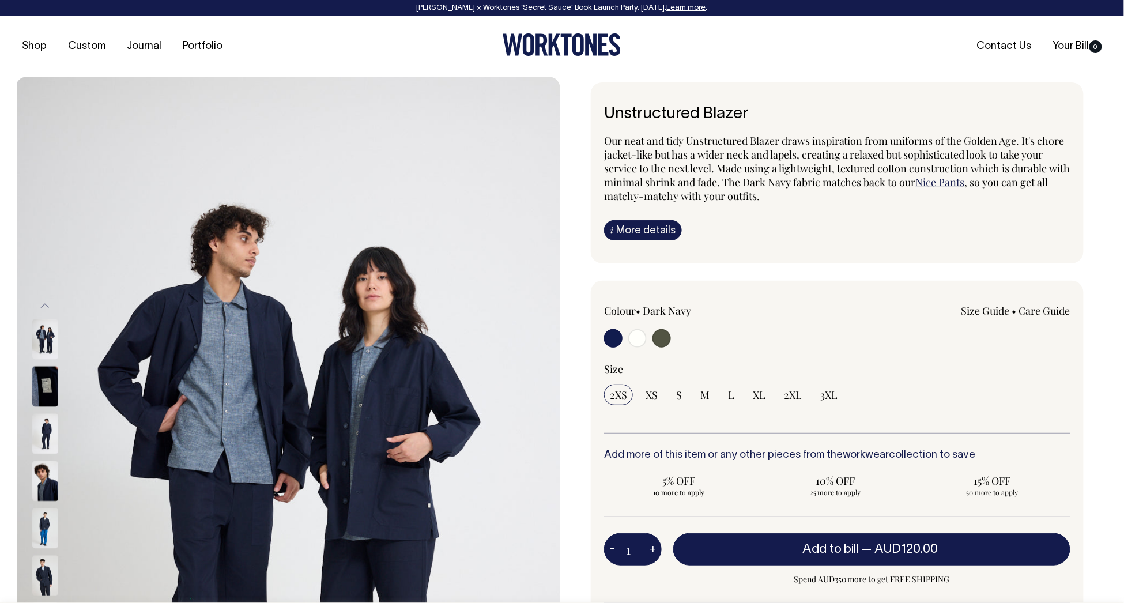
click at [51, 432] on img at bounding box center [45, 433] width 26 height 40
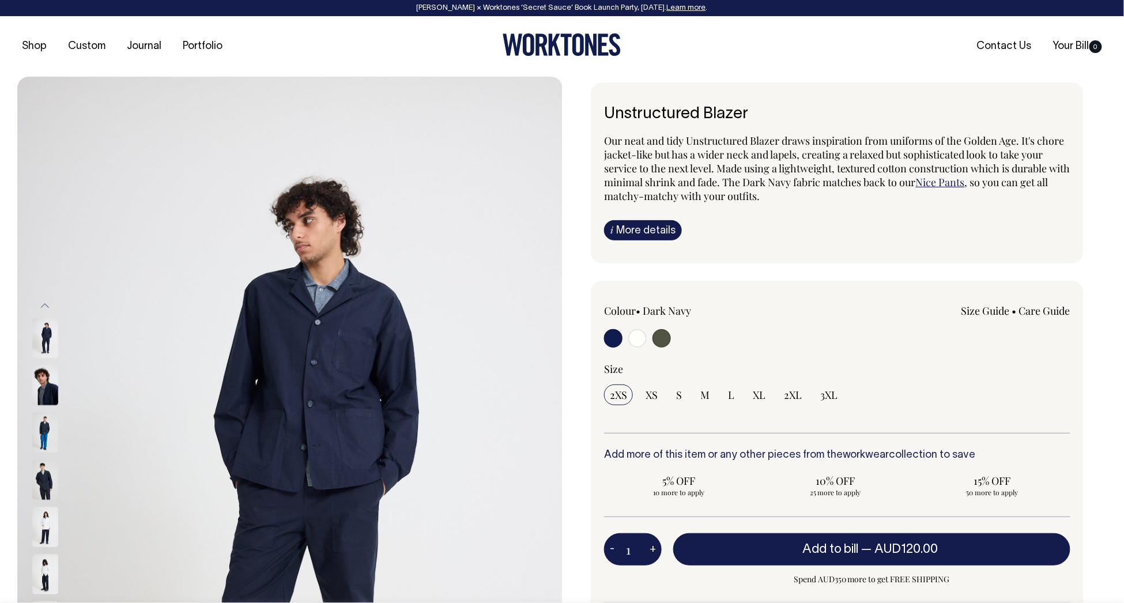
click at [44, 434] on img at bounding box center [45, 433] width 26 height 40
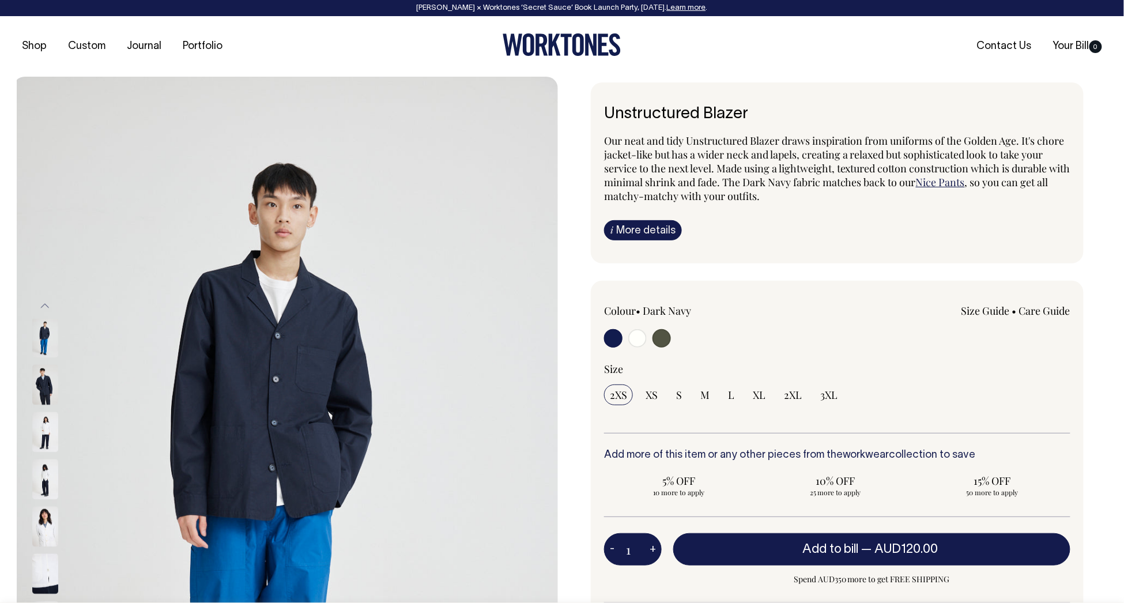
click at [43, 424] on img at bounding box center [45, 431] width 26 height 40
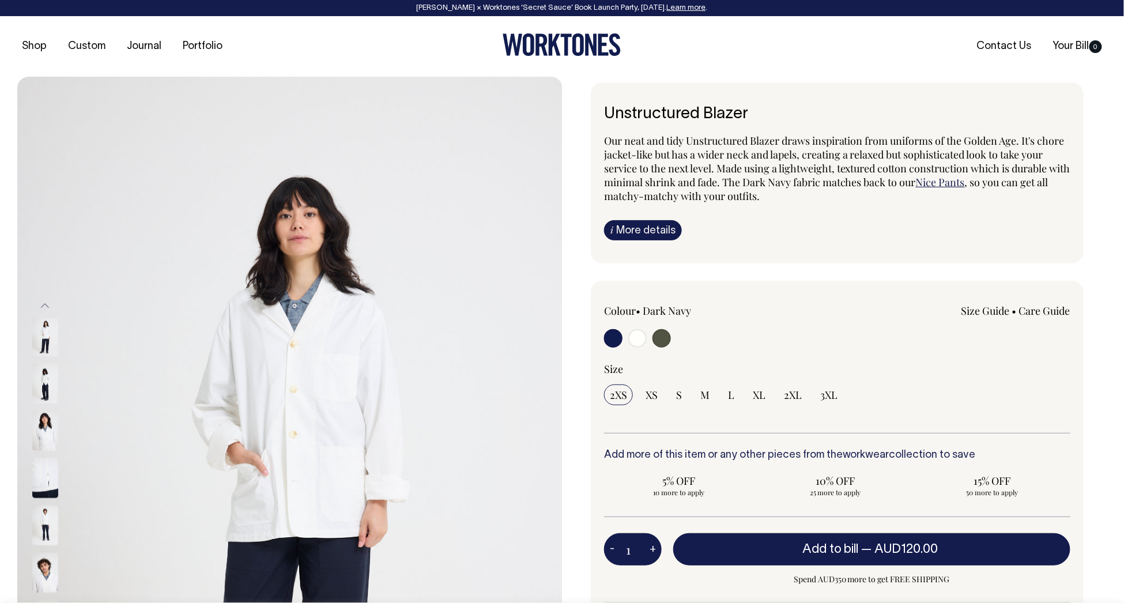
click at [43, 427] on img at bounding box center [45, 431] width 26 height 40
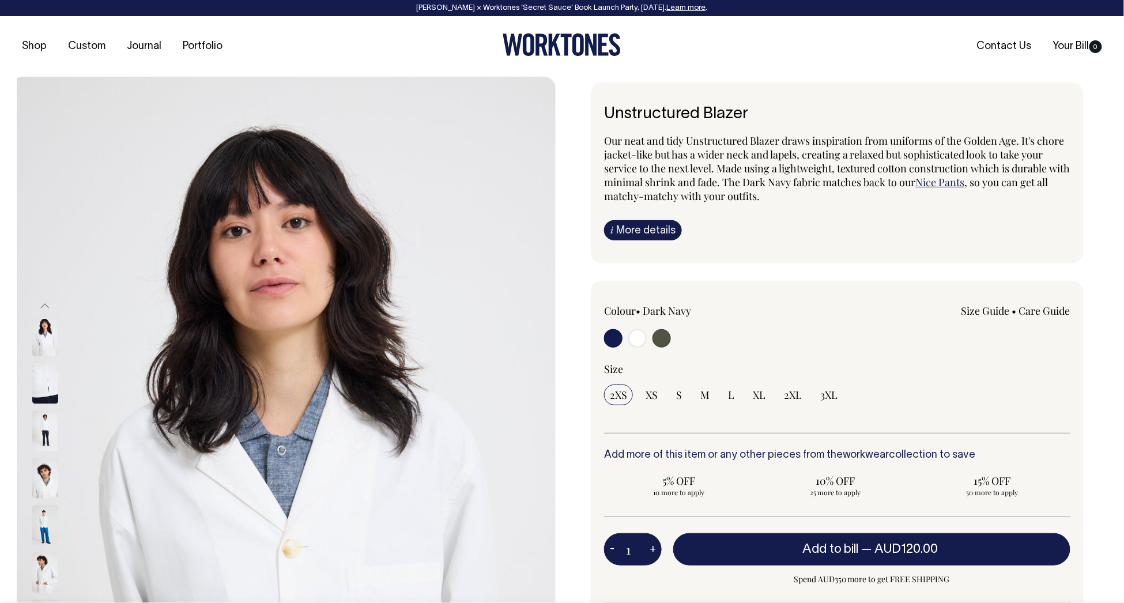
click at [45, 437] on img at bounding box center [45, 430] width 26 height 40
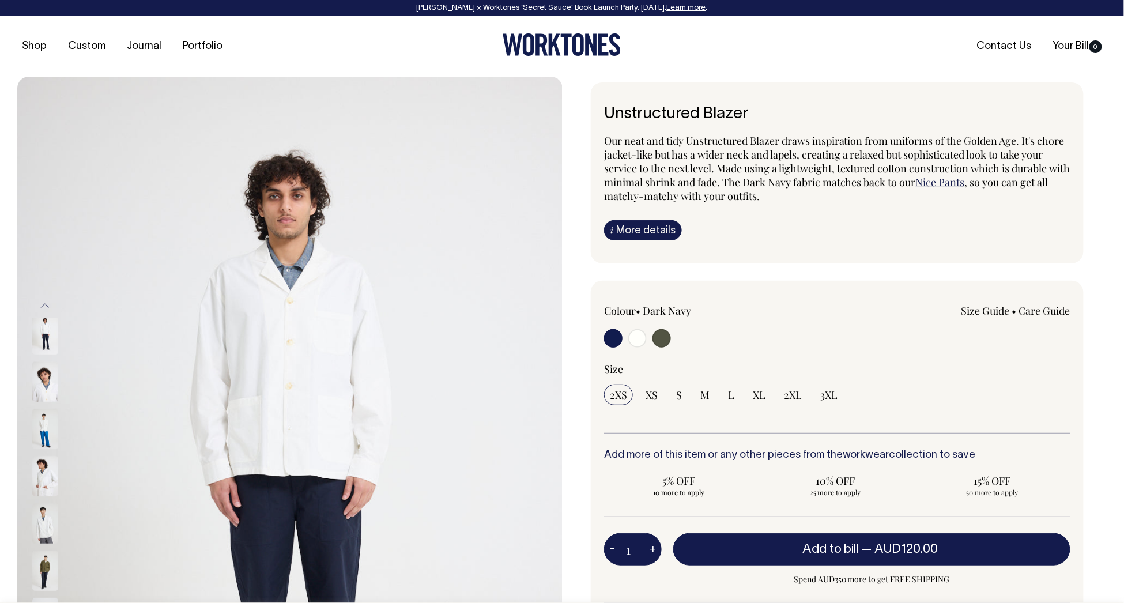
click at [47, 449] on img at bounding box center [45, 429] width 26 height 40
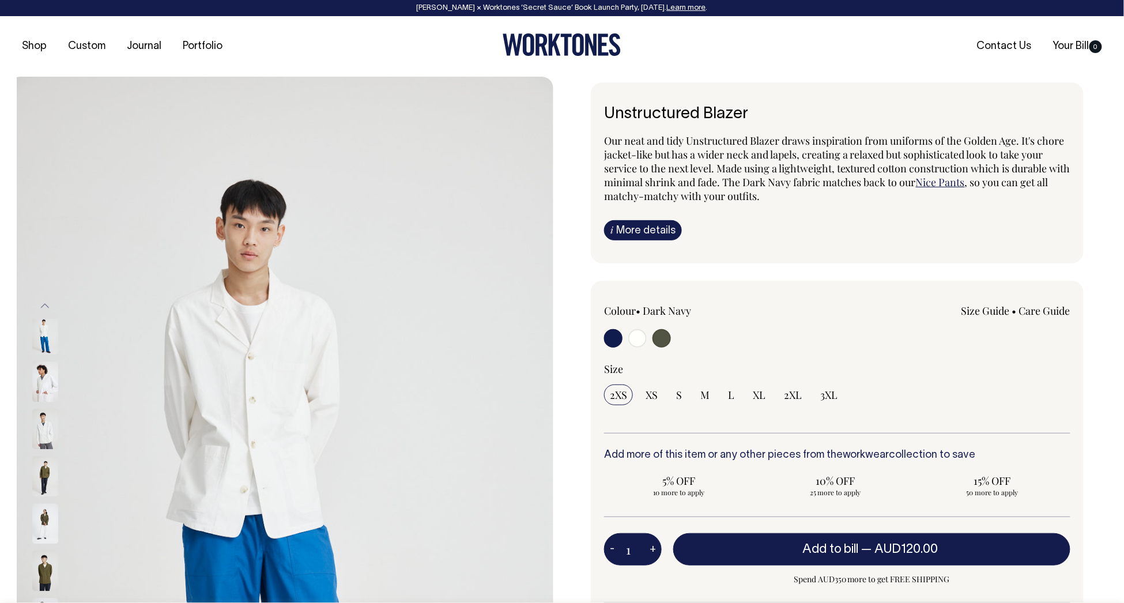
click at [47, 464] on img at bounding box center [45, 476] width 26 height 40
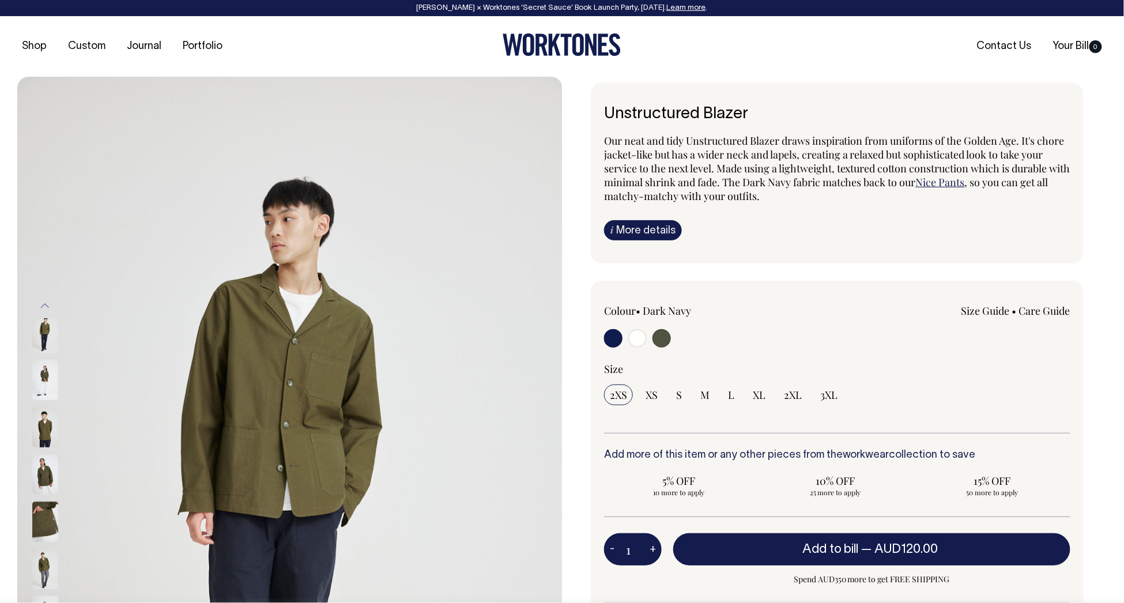
click at [47, 470] on img at bounding box center [45, 475] width 26 height 40
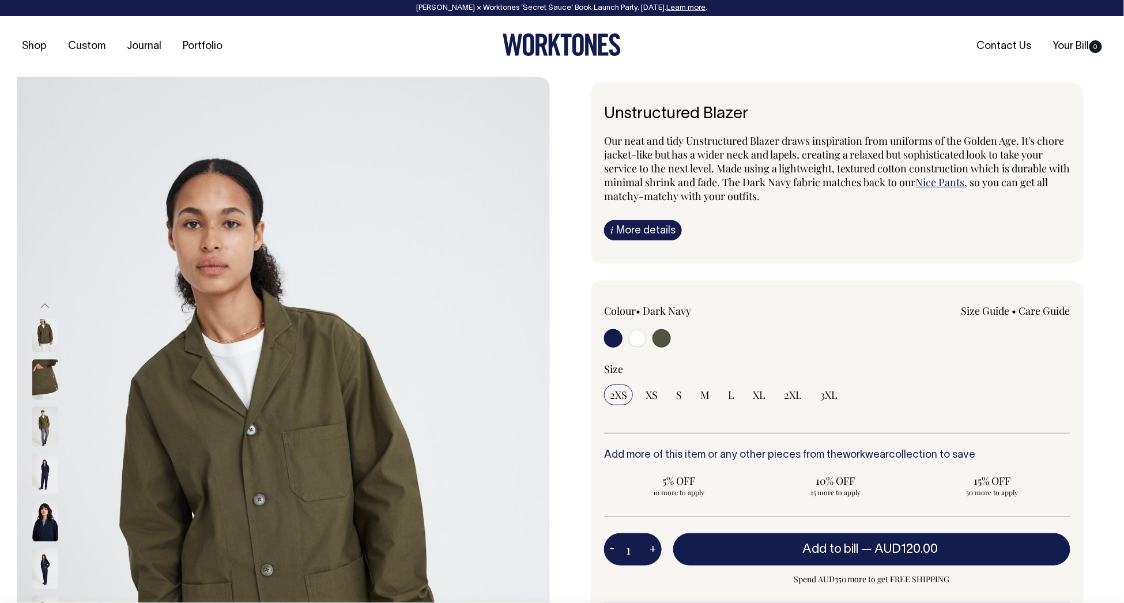
click at [48, 491] on img at bounding box center [45, 473] width 26 height 40
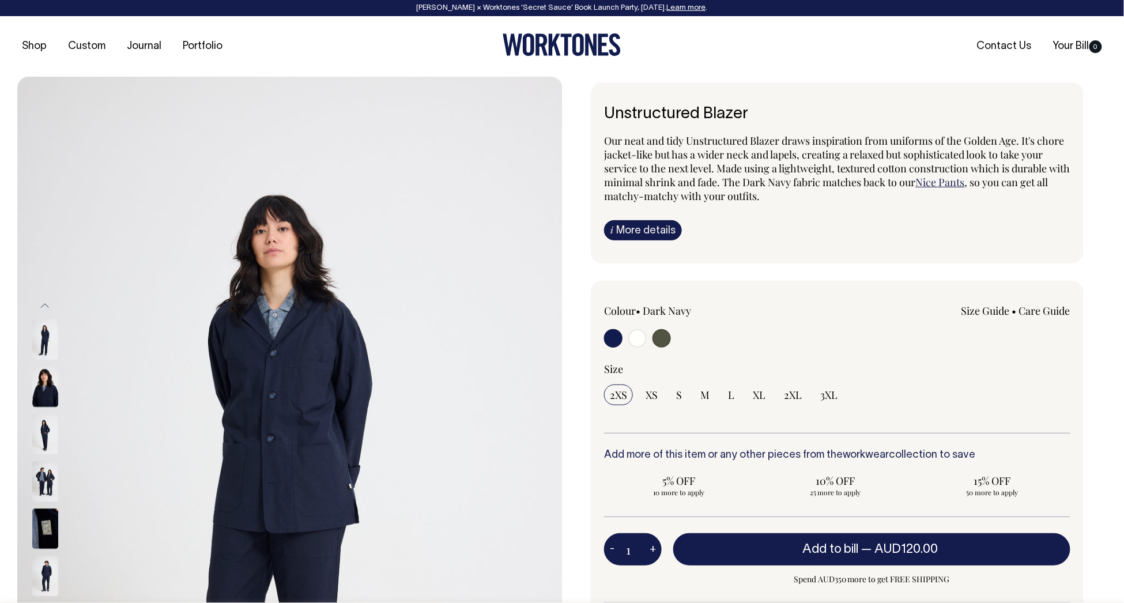
click at [48, 439] on img at bounding box center [45, 434] width 26 height 40
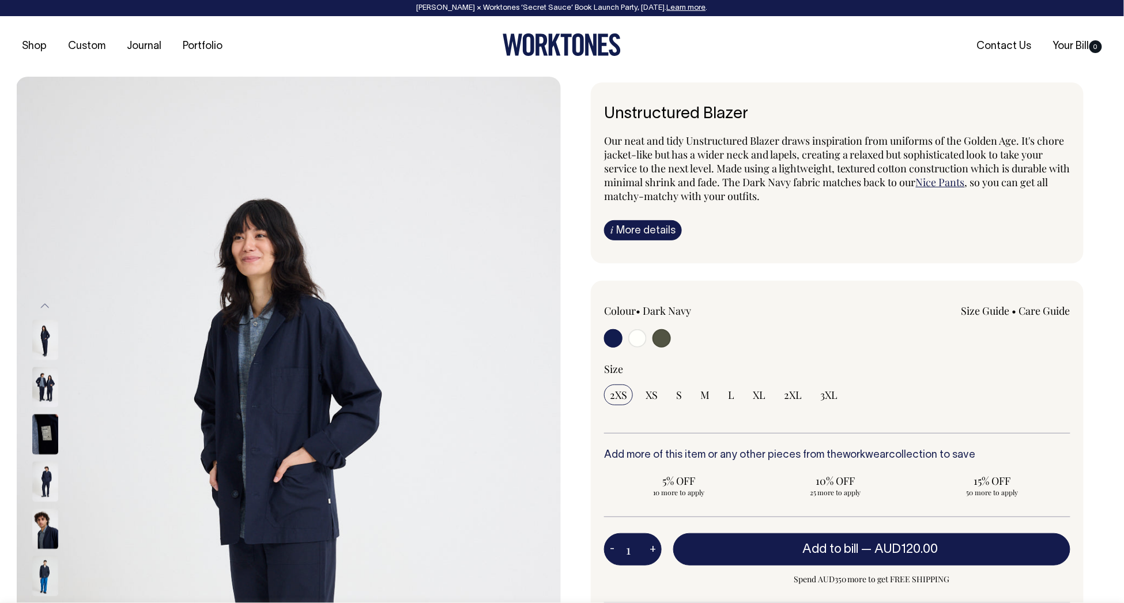
click at [48, 389] on img at bounding box center [45, 386] width 26 height 40
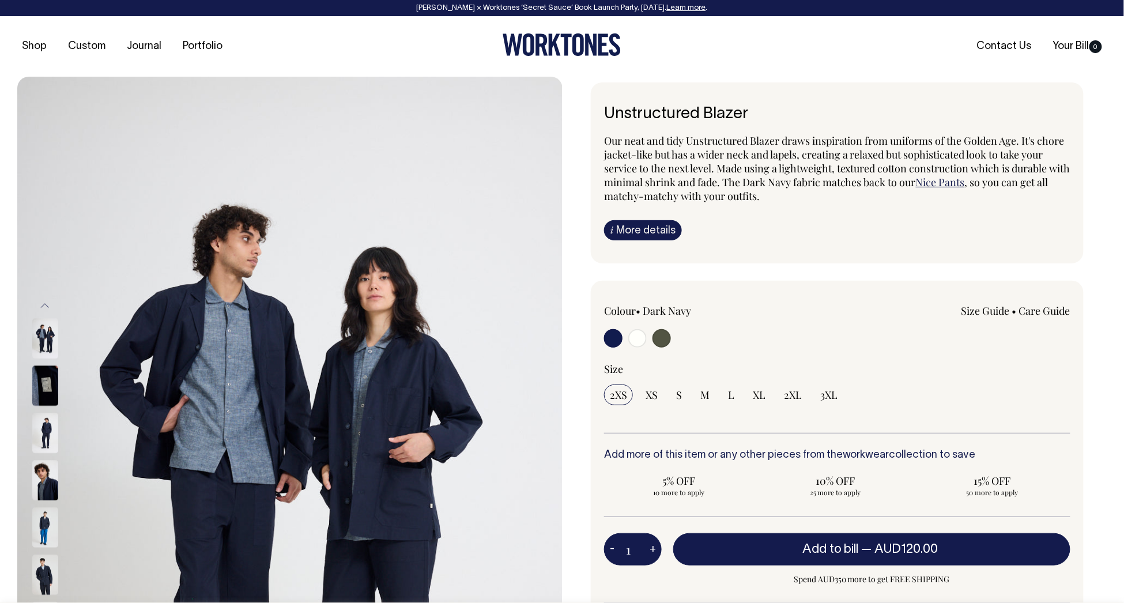
click at [53, 425] on img at bounding box center [45, 433] width 26 height 40
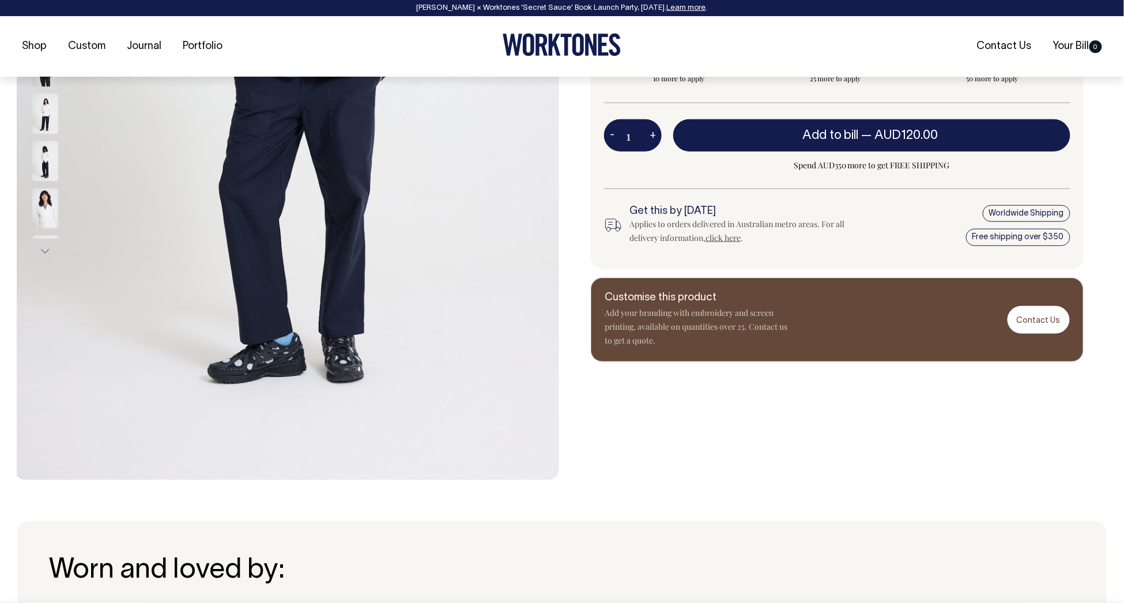
click at [36, 163] on img at bounding box center [45, 161] width 26 height 40
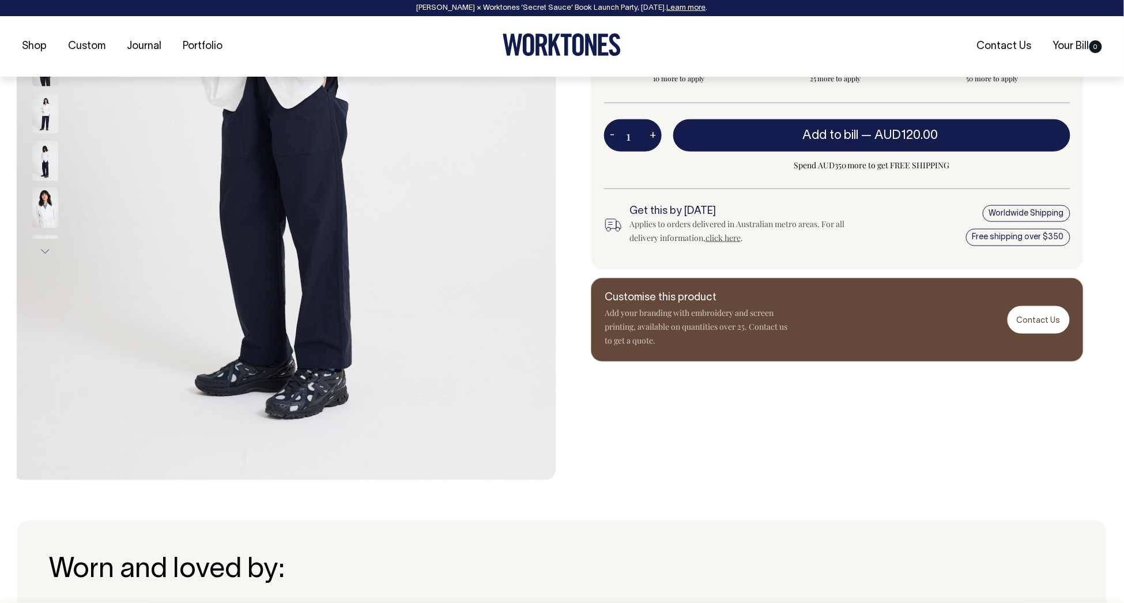
scroll to position [415, 0]
